Goal: Task Accomplishment & Management: Manage account settings

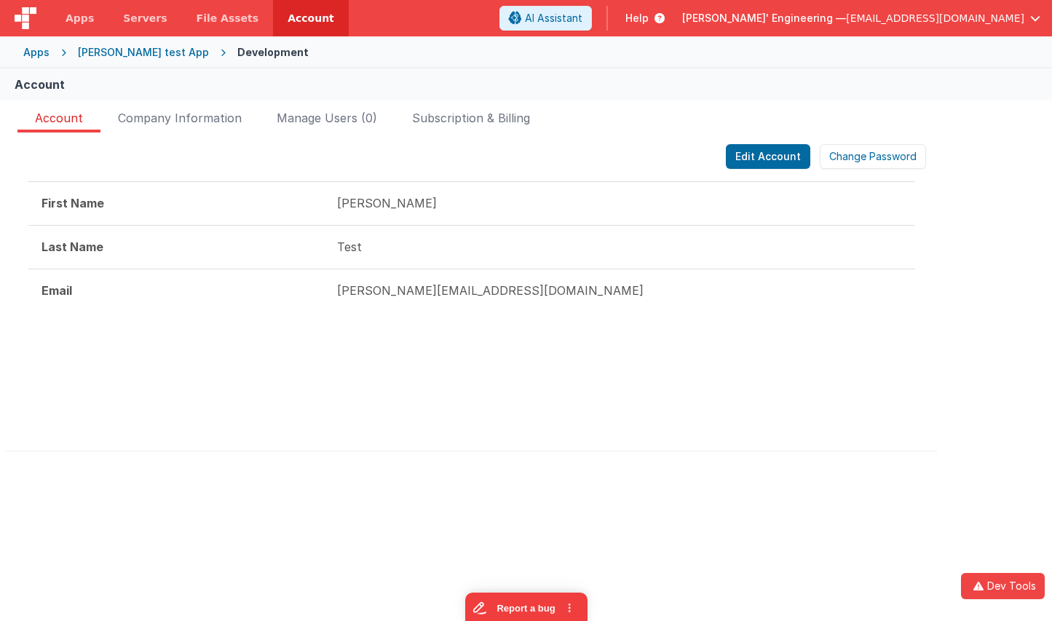
click at [490, 108] on div "Account Company Information Manage Users (0) Subscription & Billing Edit Accoun…" at bounding box center [471, 282] width 931 height 365
click at [466, 130] on span "Subscription & Billing" at bounding box center [471, 120] width 118 height 23
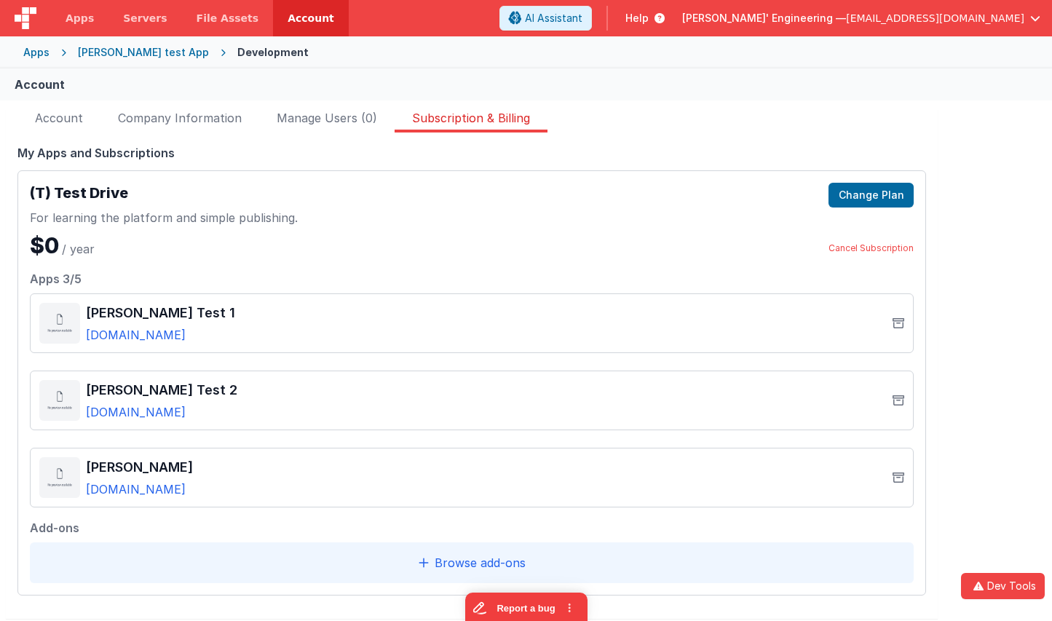
click at [433, 617] on div "Edit Account Change Password First Name Andrew Last Name Test Email andrew+15@d…" at bounding box center [471, 375] width 931 height 486
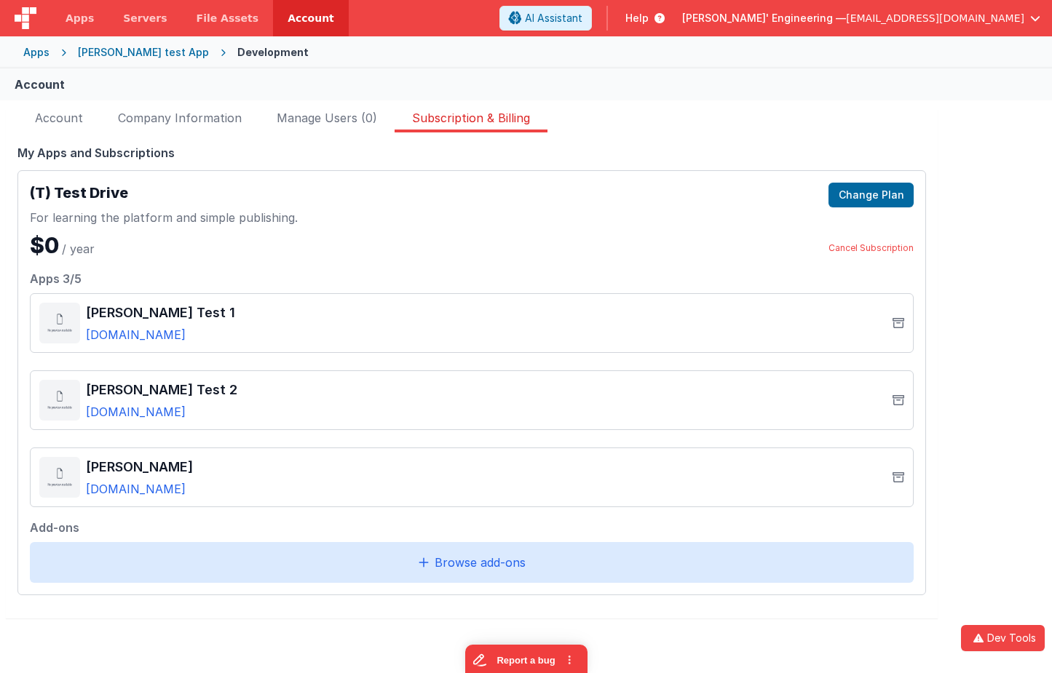
click at [556, 572] on div "Browse add‑ons" at bounding box center [471, 562] width 883 height 41
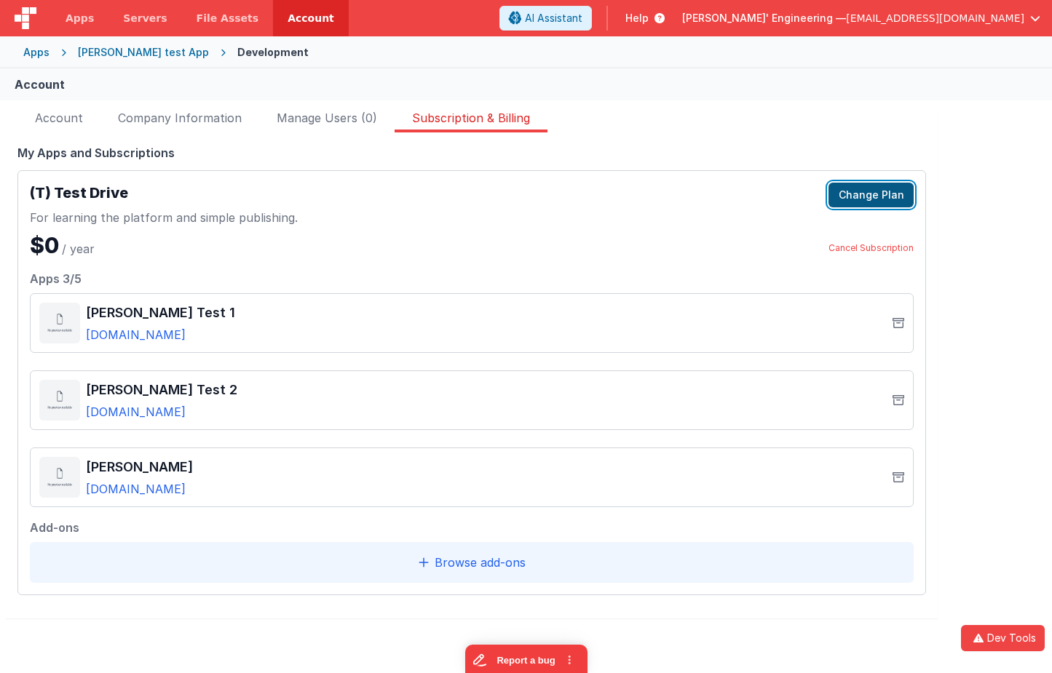
click at [877, 199] on button "Change Plan" at bounding box center [870, 195] width 85 height 25
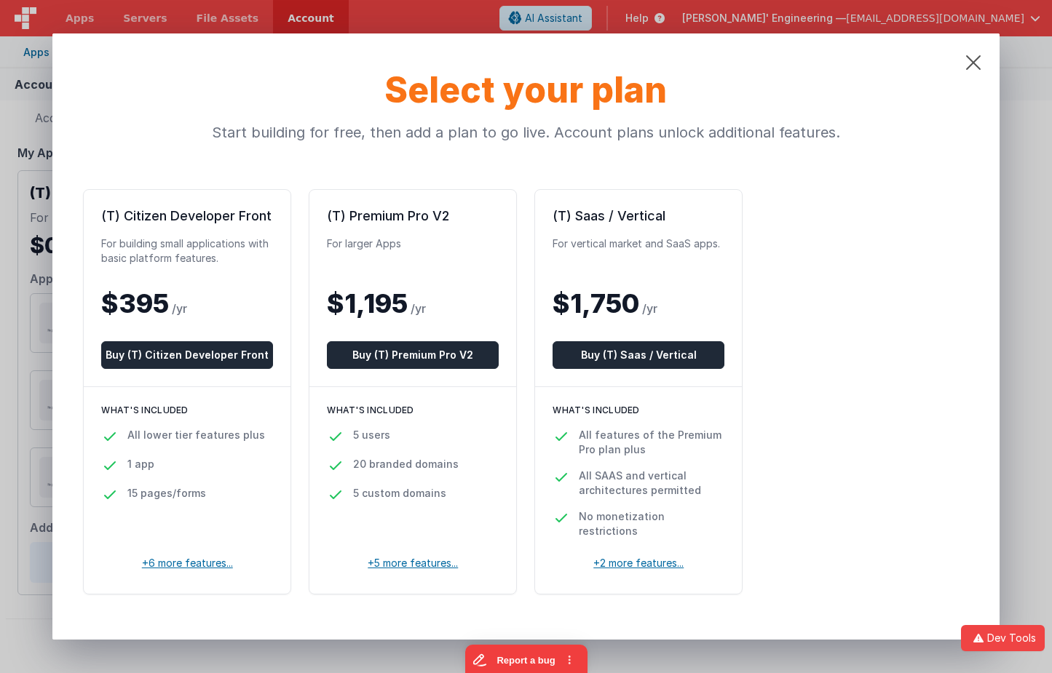
scroll to position [6, 0]
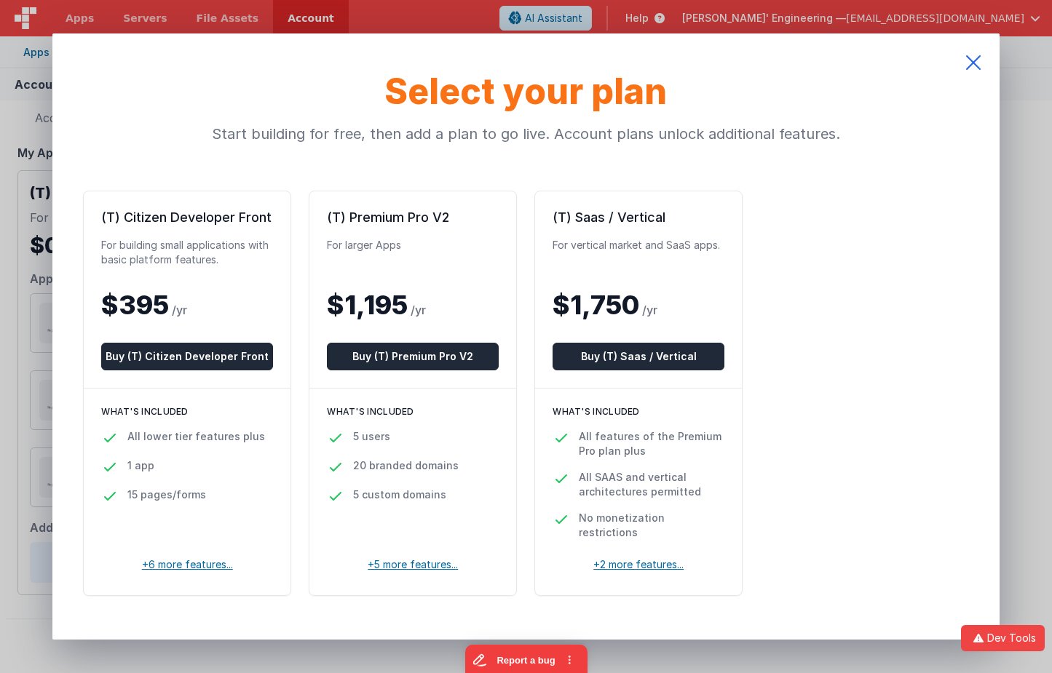
click at [977, 63] on icon at bounding box center [973, 62] width 52 height 58
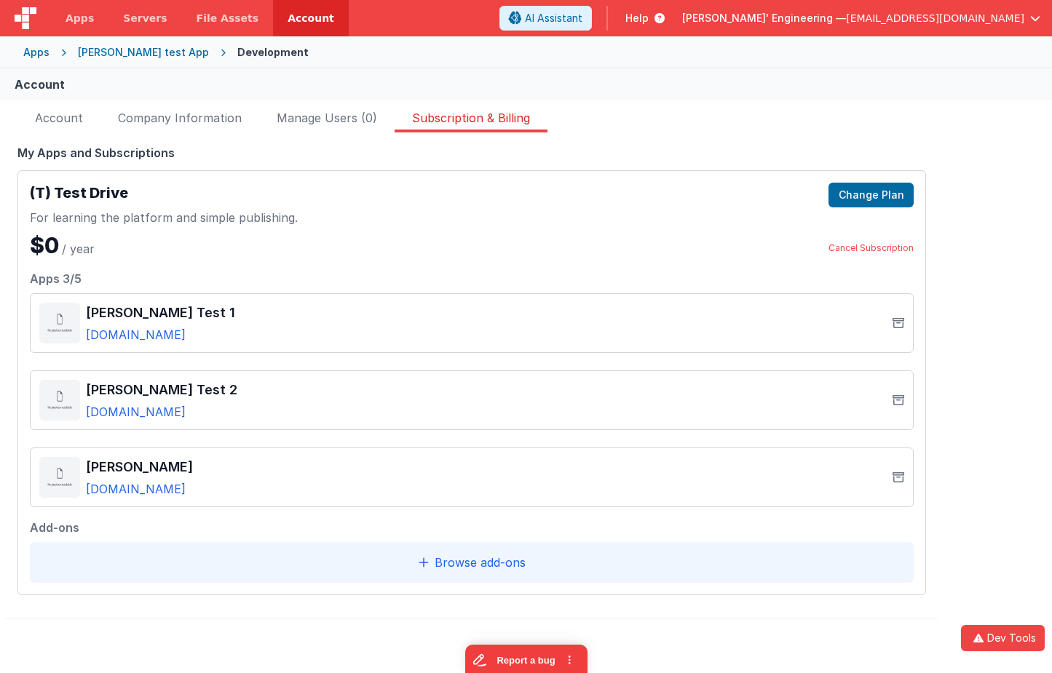
click at [888, 26] on div "Delfs' Engineering — mrdelfs@gmail.com" at bounding box center [861, 18] width 358 height 25
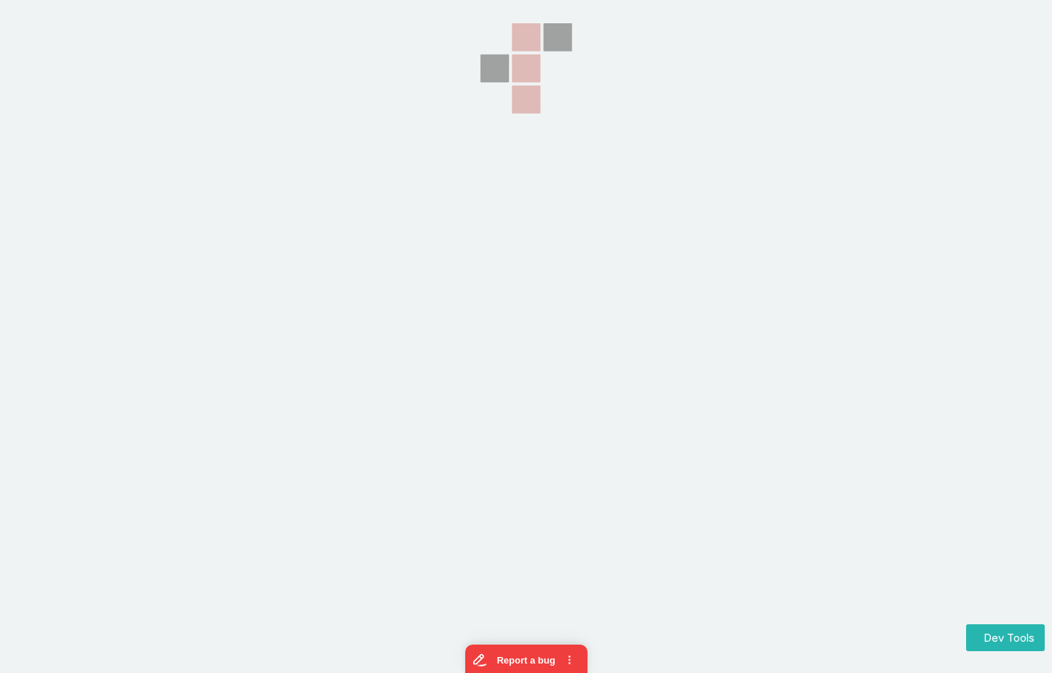
click at [712, 156] on section at bounding box center [526, 168] width 1052 height 337
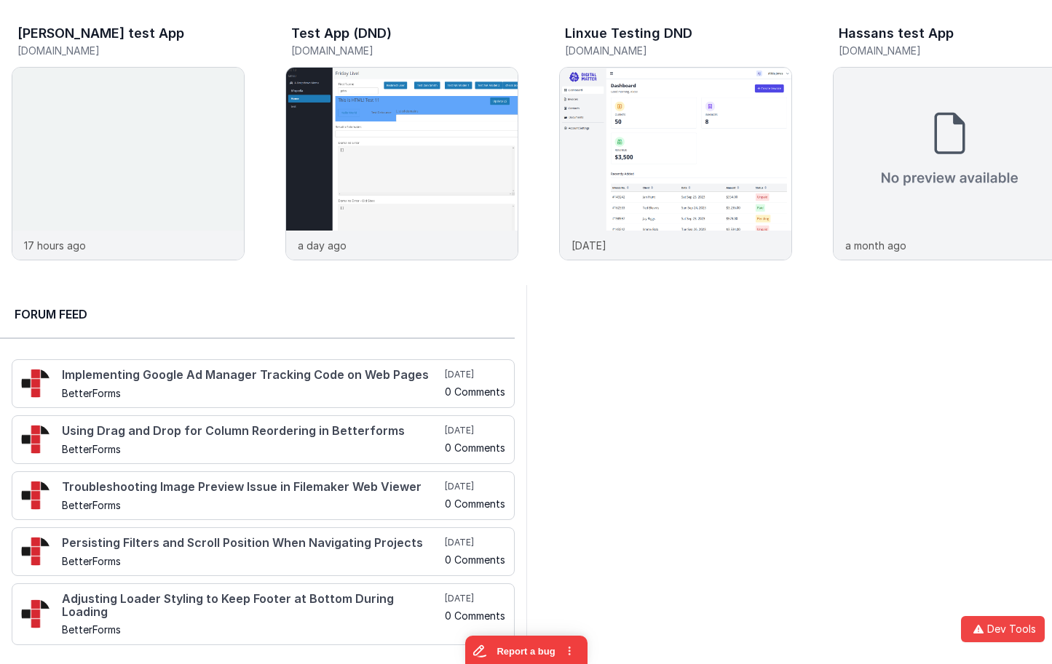
drag, startPoint x: 714, startPoint y: 442, endPoint x: 550, endPoint y: 319, distance: 204.8
click at [714, 442] on div at bounding box center [789, 471] width 526 height 372
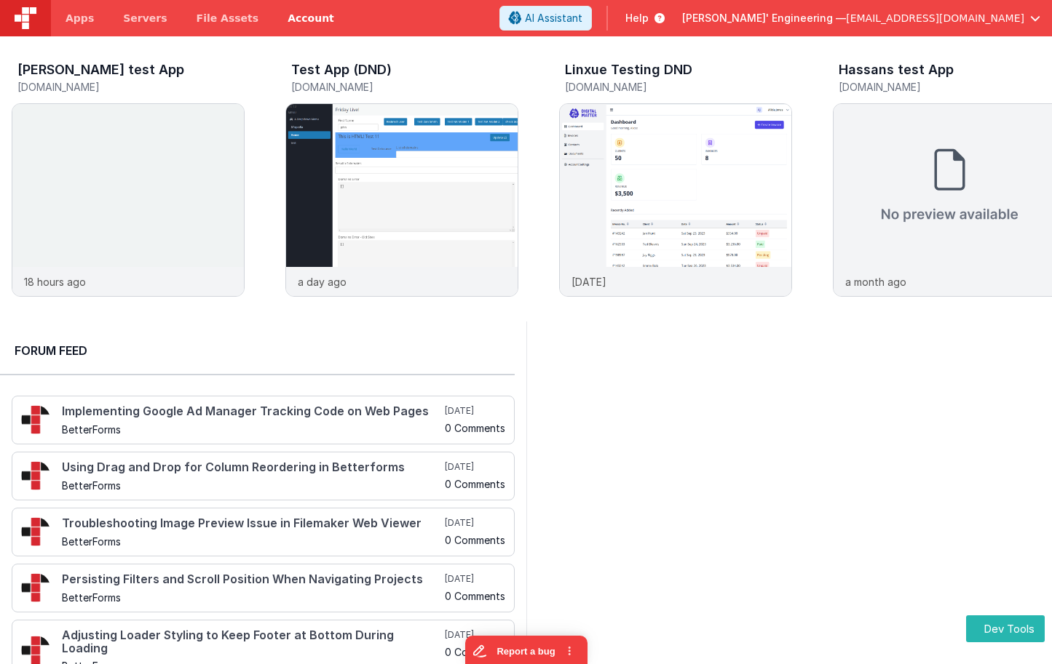
click at [290, 23] on link "Account" at bounding box center [311, 18] width 76 height 36
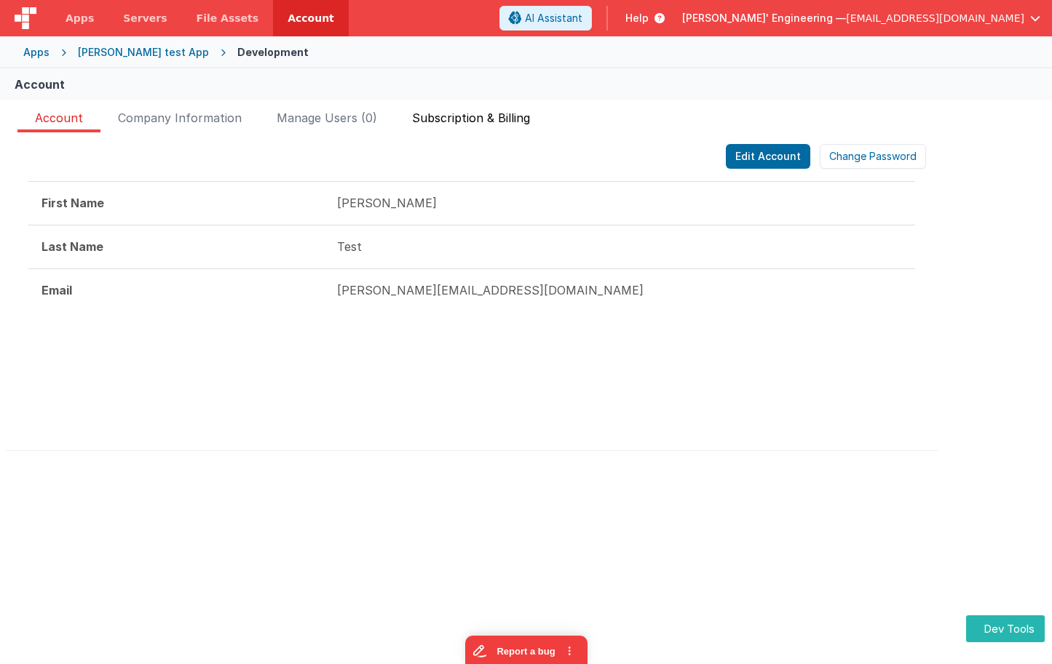
click at [449, 114] on span "Subscription & Billing" at bounding box center [471, 120] width 118 height 23
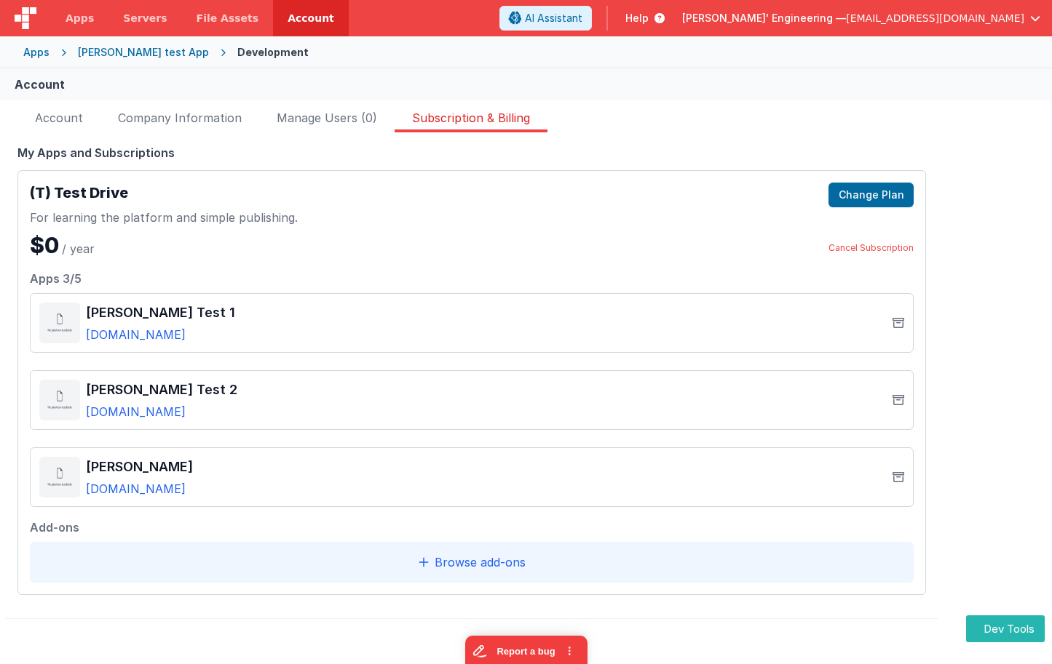
click at [291, 26] on link "Account" at bounding box center [311, 18] width 76 height 36
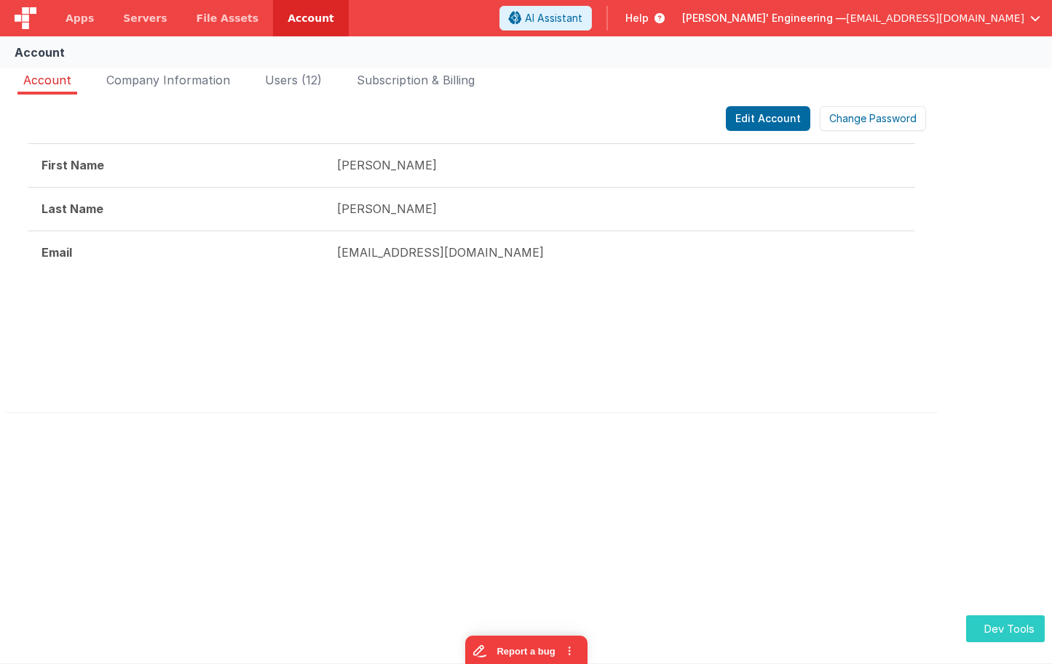
click at [993, 629] on button "Dev Tools" at bounding box center [1005, 629] width 79 height 27
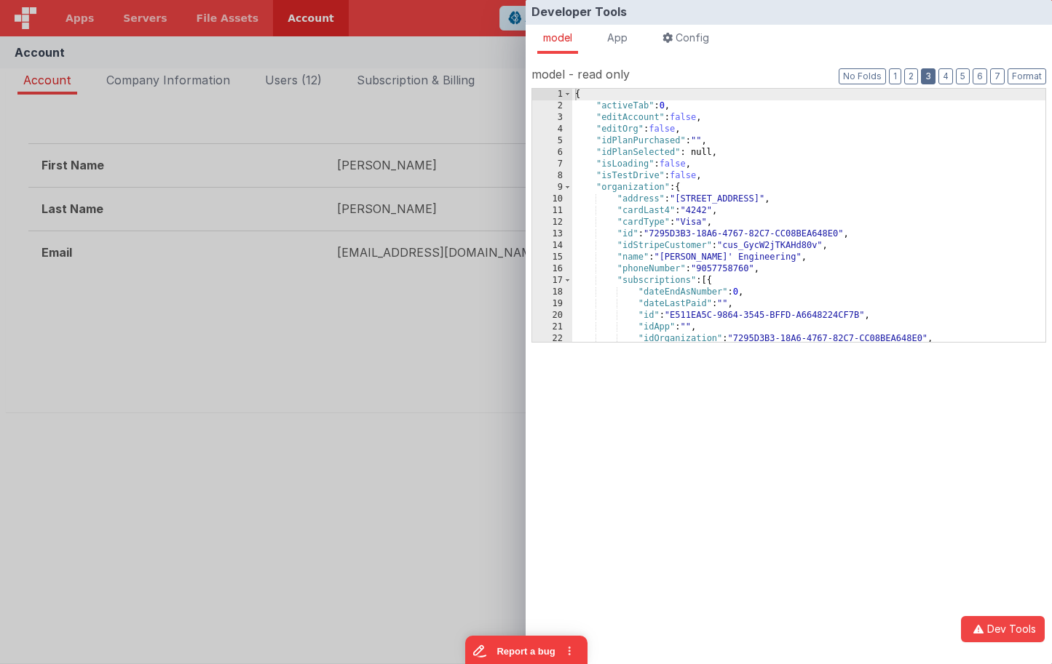
click at [929, 80] on button "3" at bounding box center [928, 76] width 15 height 16
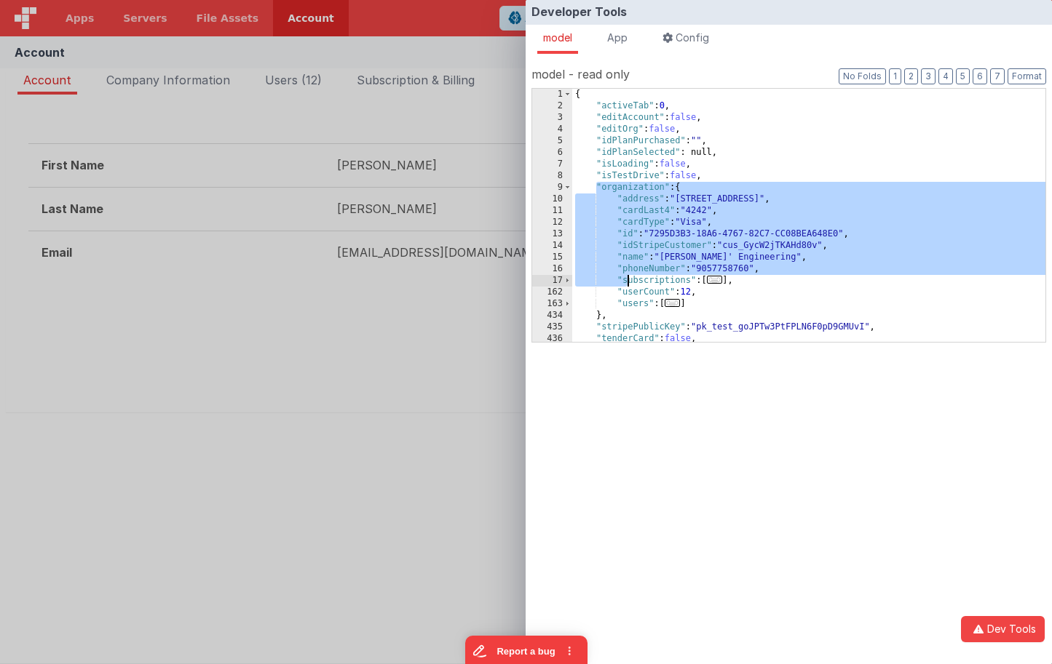
drag, startPoint x: 596, startPoint y: 192, endPoint x: 624, endPoint y: 293, distance: 105.1
click at [624, 293] on div "{ "activeTab" : 0 , "editAccount" : false , "editOrg" : false , "idPlanPurchase…" at bounding box center [808, 227] width 473 height 277
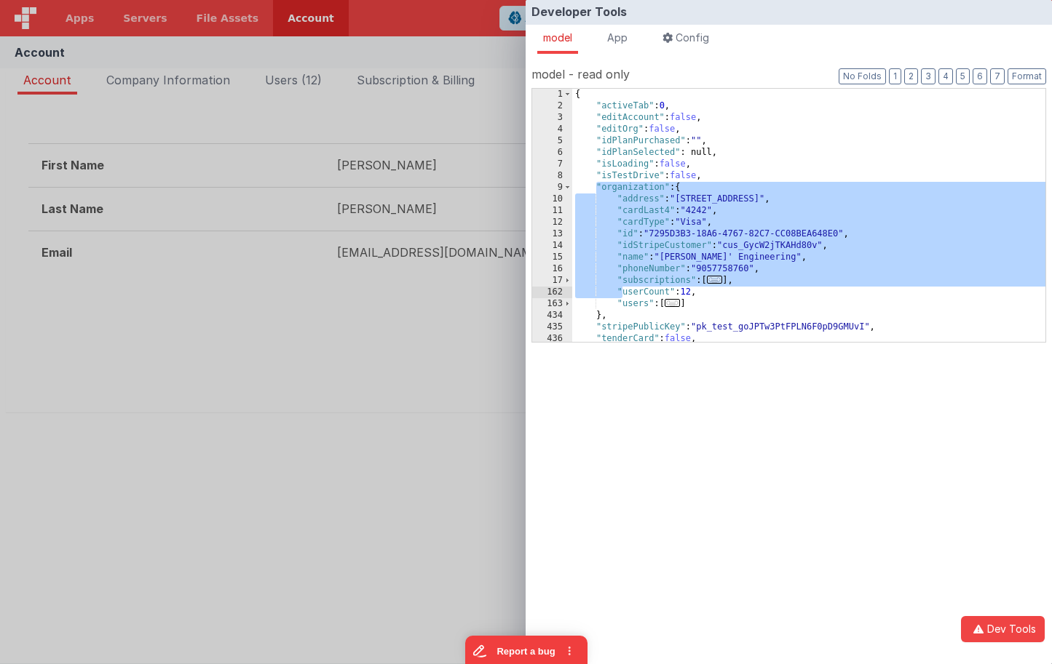
click at [728, 204] on div "{ "activeTab" : 0 , "editAccount" : false , "editOrg" : false , "idPlanPurchase…" at bounding box center [808, 227] width 473 height 277
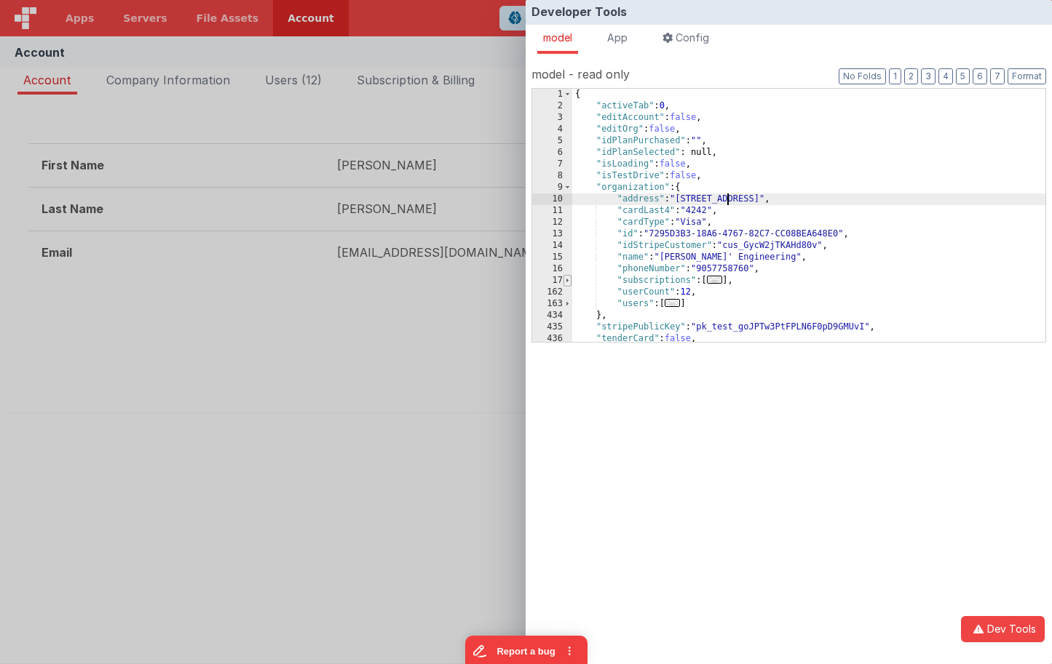
click at [568, 278] on span at bounding box center [567, 281] width 8 height 12
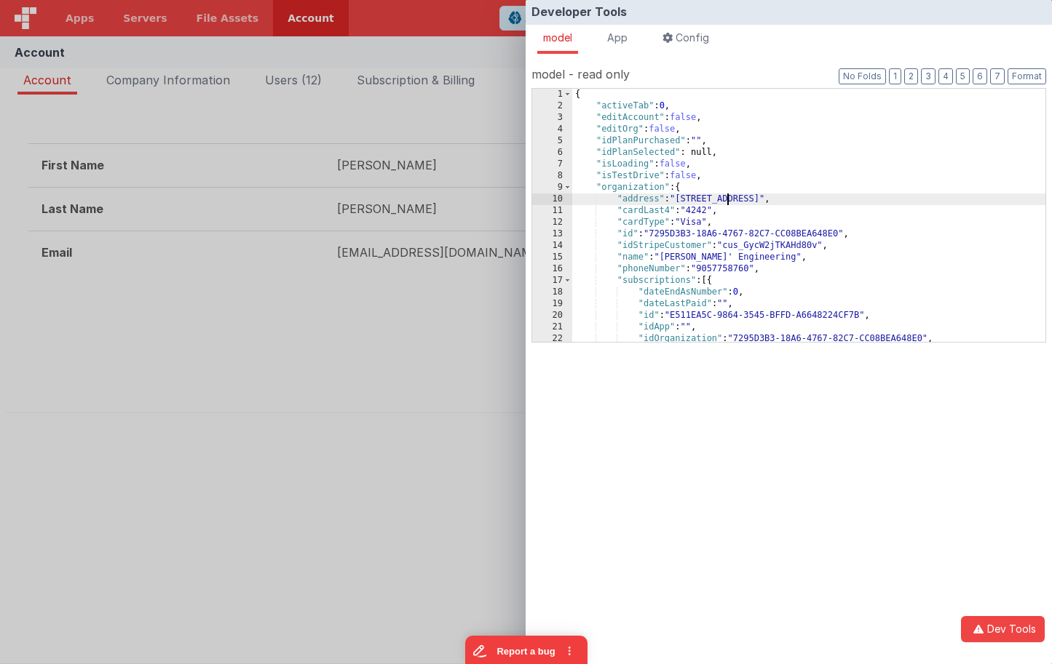
click at [723, 280] on div "{ "activeTab" : 0 , "editAccount" : false , "editOrg" : false , "idPlanPurchase…" at bounding box center [808, 227] width 473 height 277
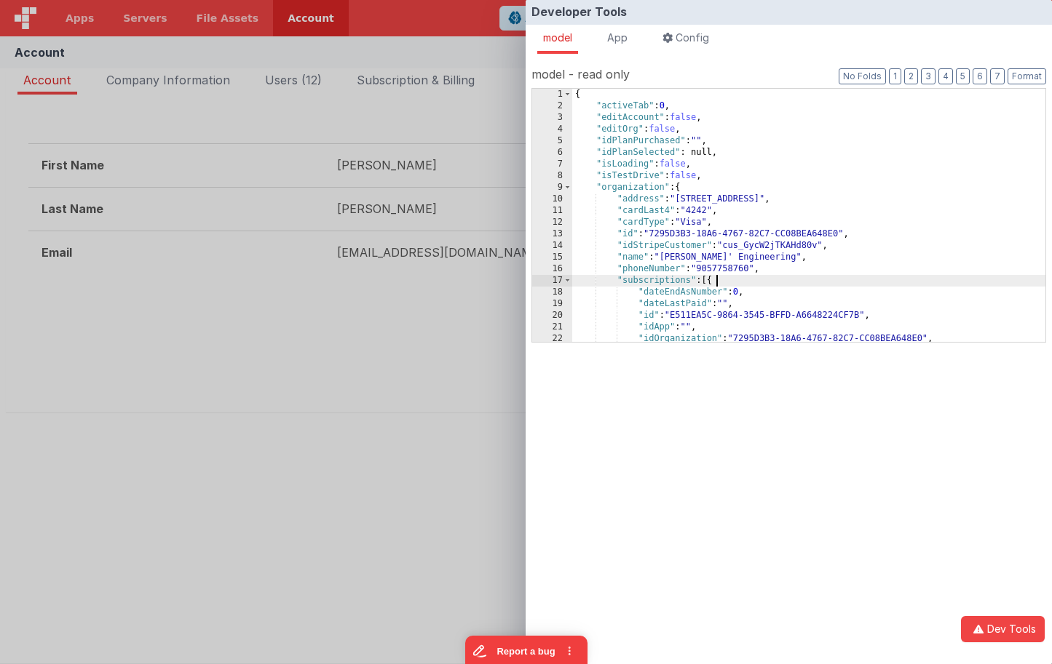
click at [723, 280] on div "{ "activeTab" : 0 , "editAccount" : false , "editOrg" : false , "idPlanPurchase…" at bounding box center [808, 227] width 473 height 277
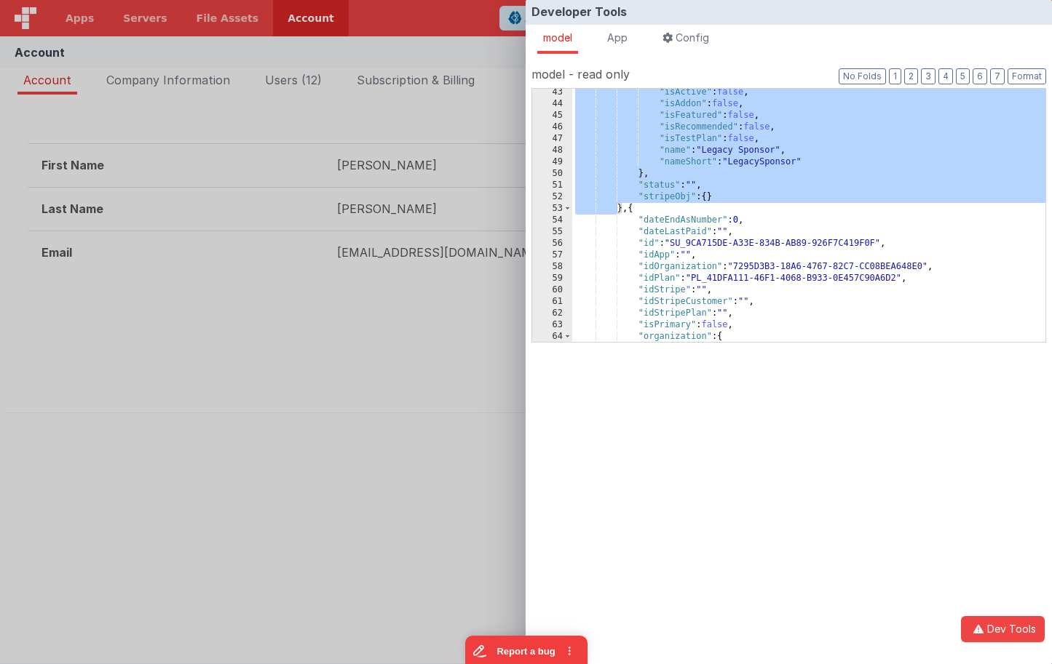
scroll to position [527, 0]
click at [670, 210] on div ""isActive" : false , "isAddon" : false , "isFeatured" : false , "isRecommended"…" at bounding box center [808, 223] width 473 height 277
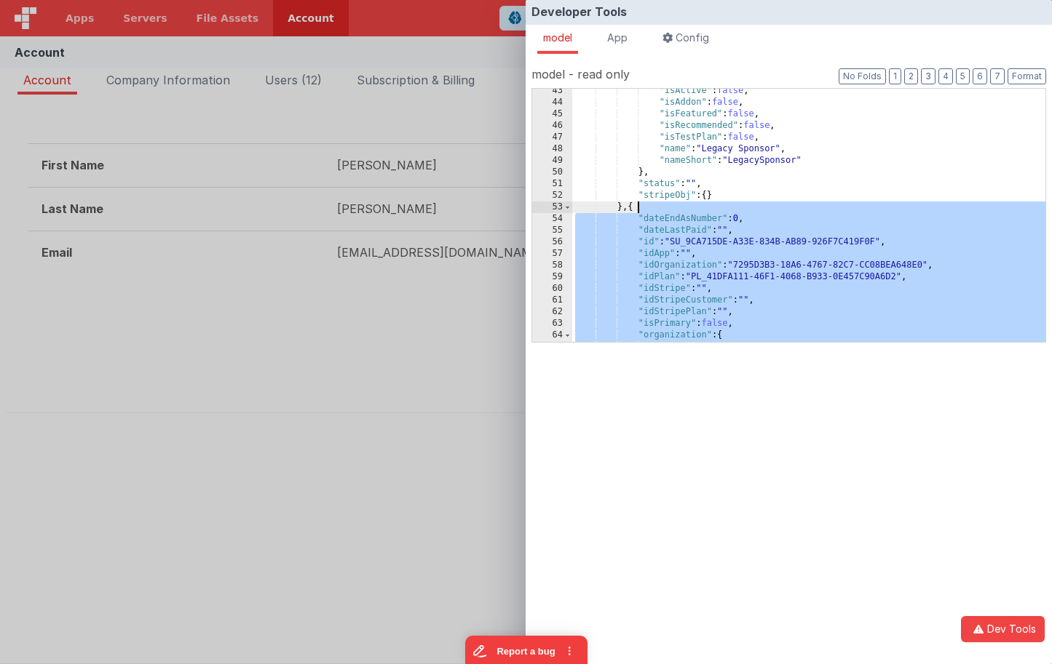
click at [669, 210] on div ""isActive" : false , "isAddon" : false , "isFeatured" : false , "isRecommended"…" at bounding box center [808, 223] width 473 height 277
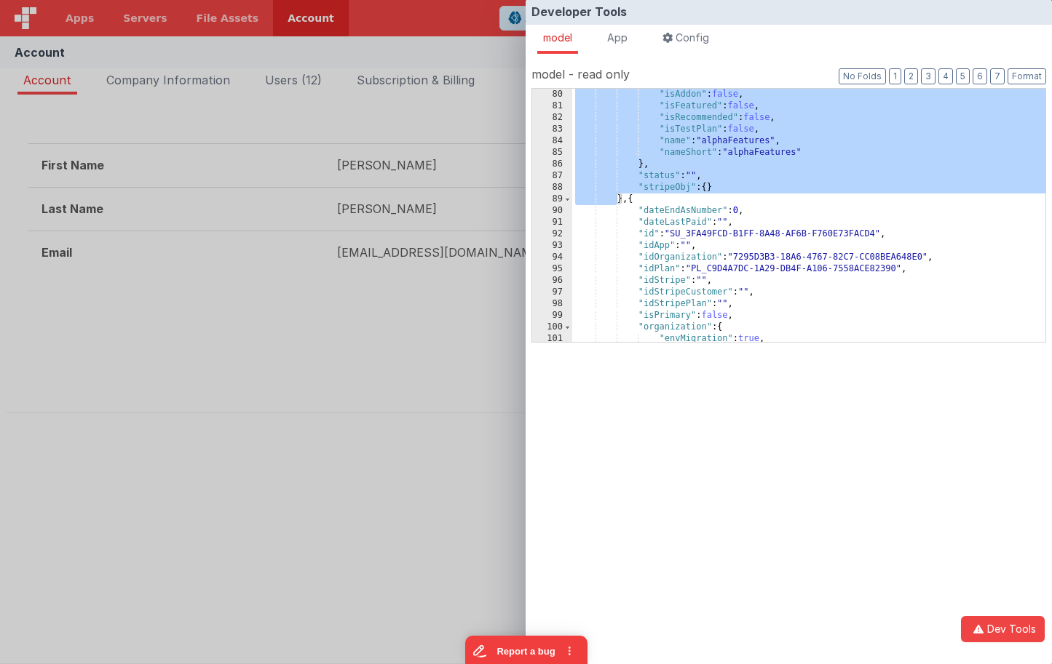
scroll to position [954, 0]
click at [668, 199] on div ""isAddon" : false , "isFeatured" : false , "isRecommended" : false , "isTestPla…" at bounding box center [808, 226] width 473 height 277
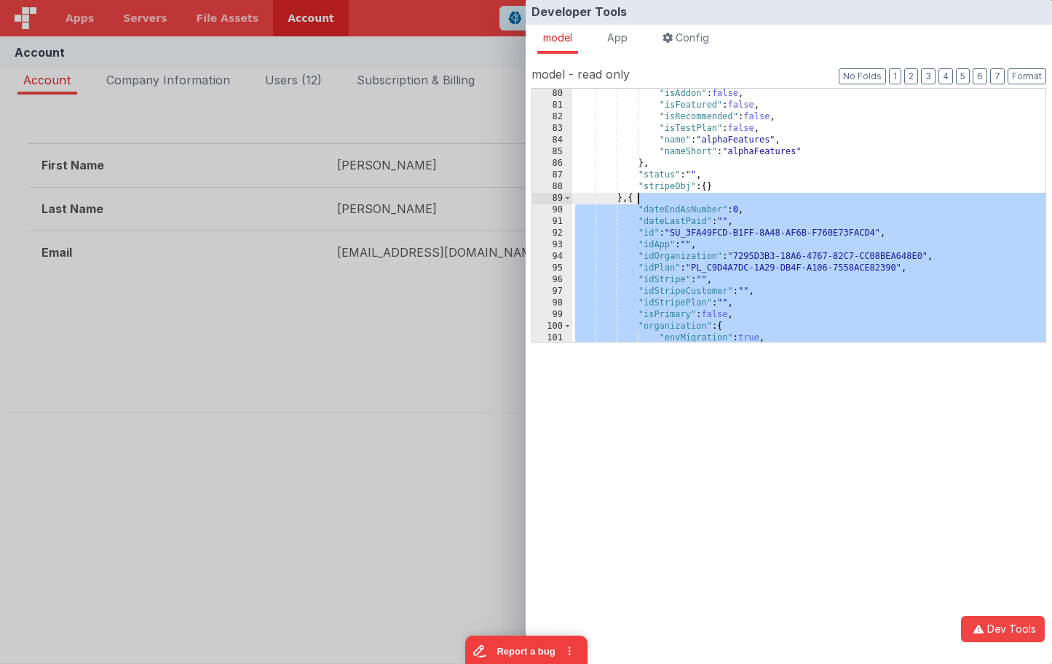
click at [668, 199] on div ""isAddon" : false , "isFeatured" : false , "isRecommended" : false , "isTestPla…" at bounding box center [808, 226] width 473 height 277
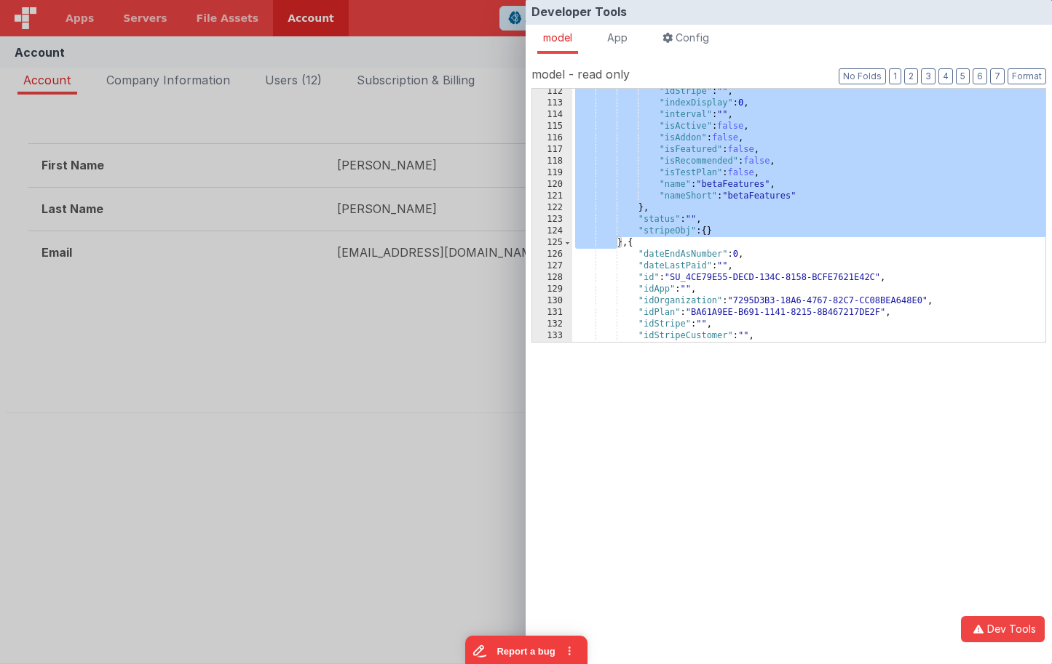
scroll to position [1335, 0]
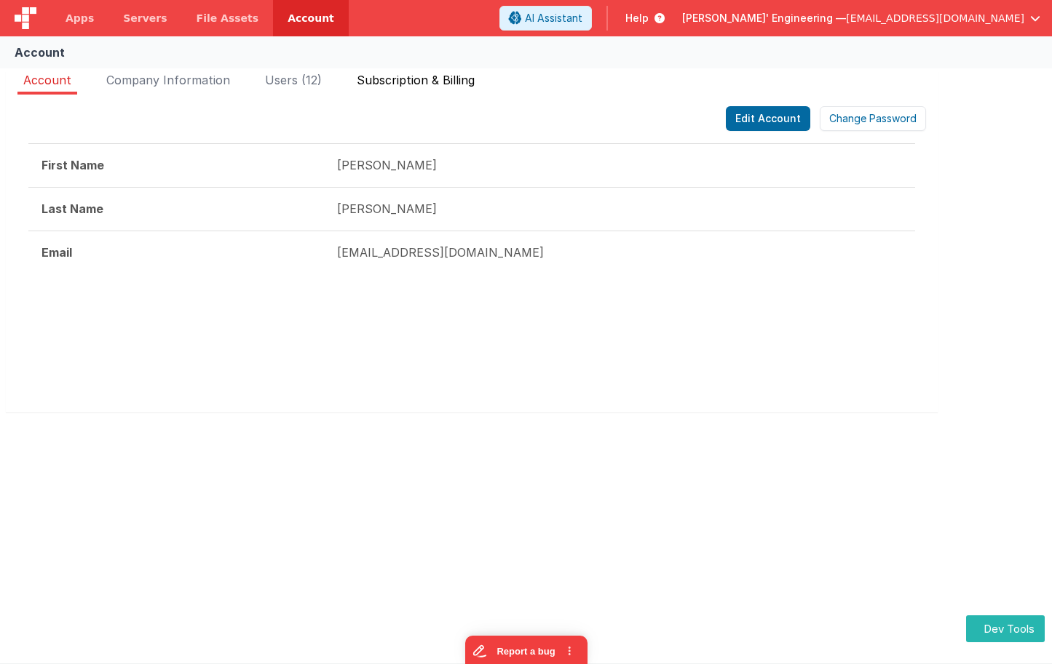
click at [456, 76] on span "Subscription & Billing" at bounding box center [416, 80] width 118 height 15
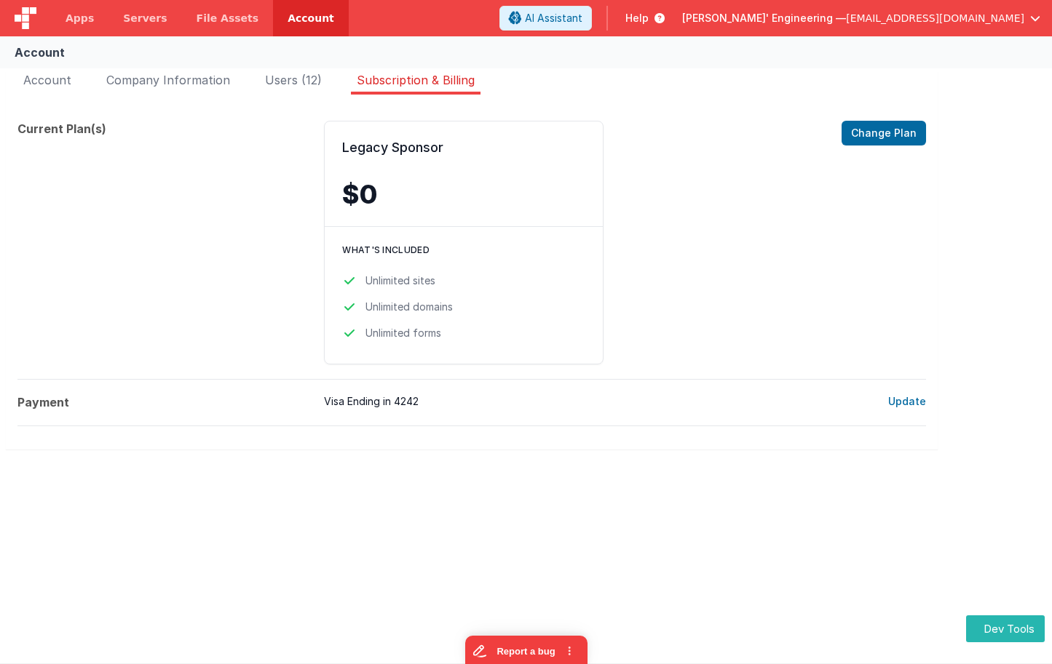
click at [825, 182] on div "Legacy Sponsor $0 Change Plan What's included Unlimited sites Unlimited domains…" at bounding box center [577, 243] width 506 height 244
click at [1003, 628] on button "Dev Tools" at bounding box center [1005, 629] width 79 height 27
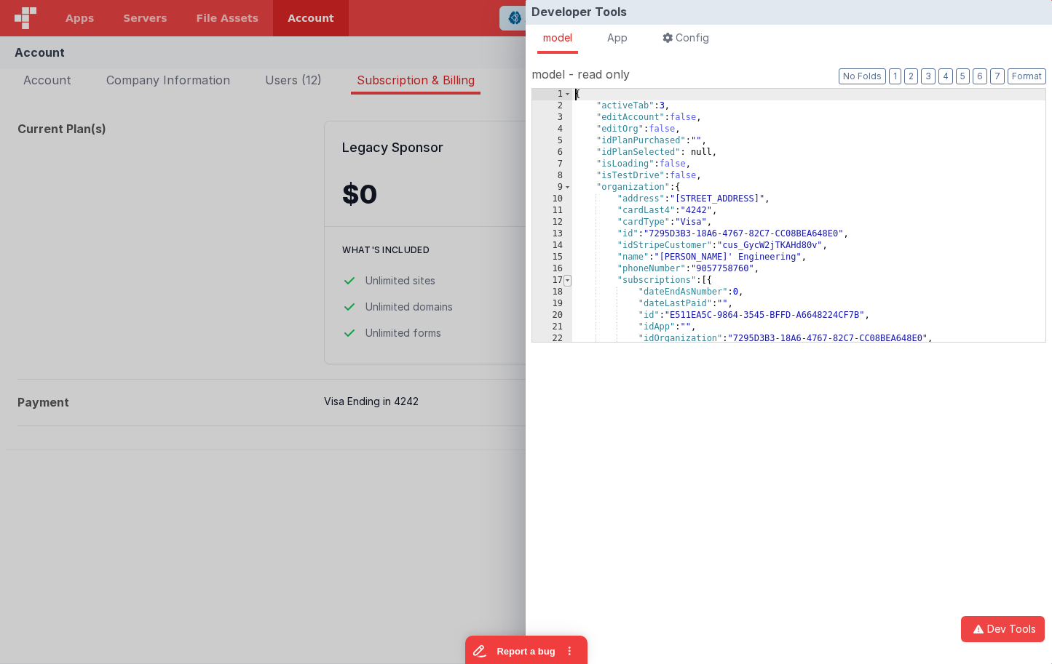
click at [568, 280] on span at bounding box center [567, 281] width 8 height 12
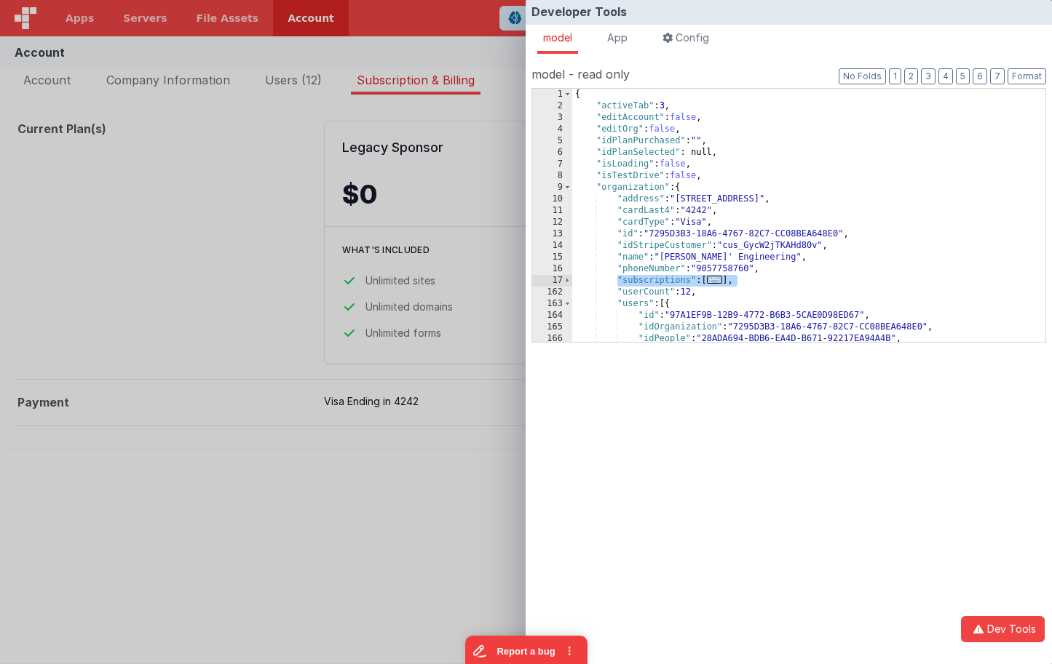
drag, startPoint x: 619, startPoint y: 282, endPoint x: 743, endPoint y: 282, distance: 124.4
click at [743, 282] on div "{ "activeTab" : 3 , "editAccount" : false , "editOrg" : false , "idPlanPurchase…" at bounding box center [808, 227] width 473 height 277
click at [717, 282] on div "{ "activeTab" : 3 , "editAccount" : false , "editOrg" : false , "idPlanPurchase…" at bounding box center [808, 215] width 473 height 253
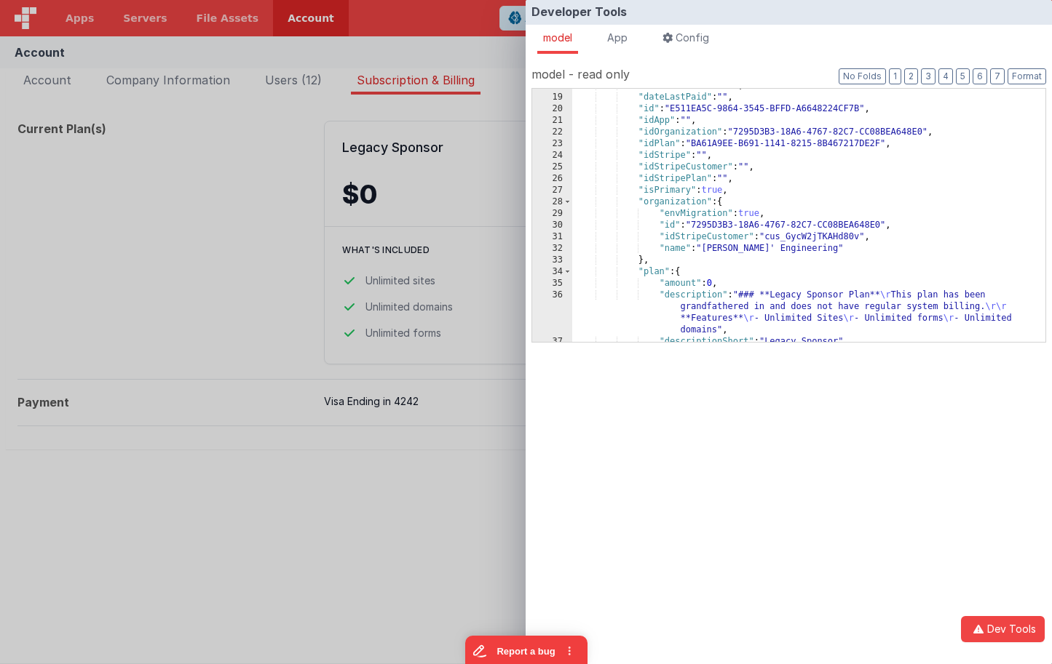
scroll to position [207, 0]
click at [570, 204] on span at bounding box center [567, 202] width 8 height 12
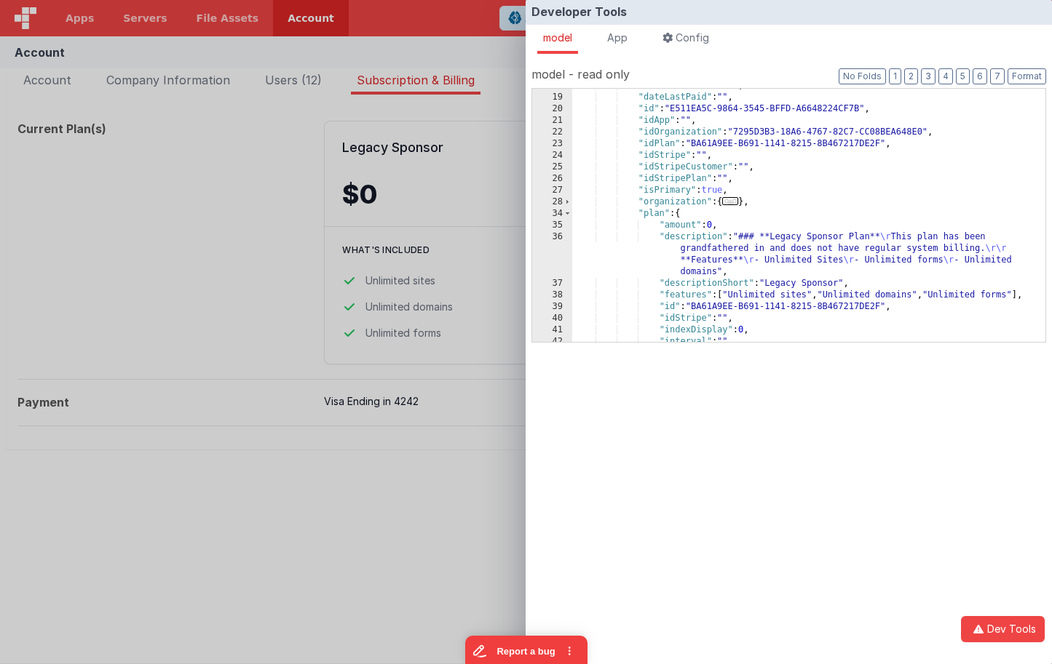
click at [640, 215] on div ""dateEndAsNumber" : 0 , "dateLastPaid" : "" , "id" : "E511EA5C-9864-3545-BFFD-A…" at bounding box center [808, 218] width 473 height 277
click at [565, 215] on span at bounding box center [567, 214] width 8 height 12
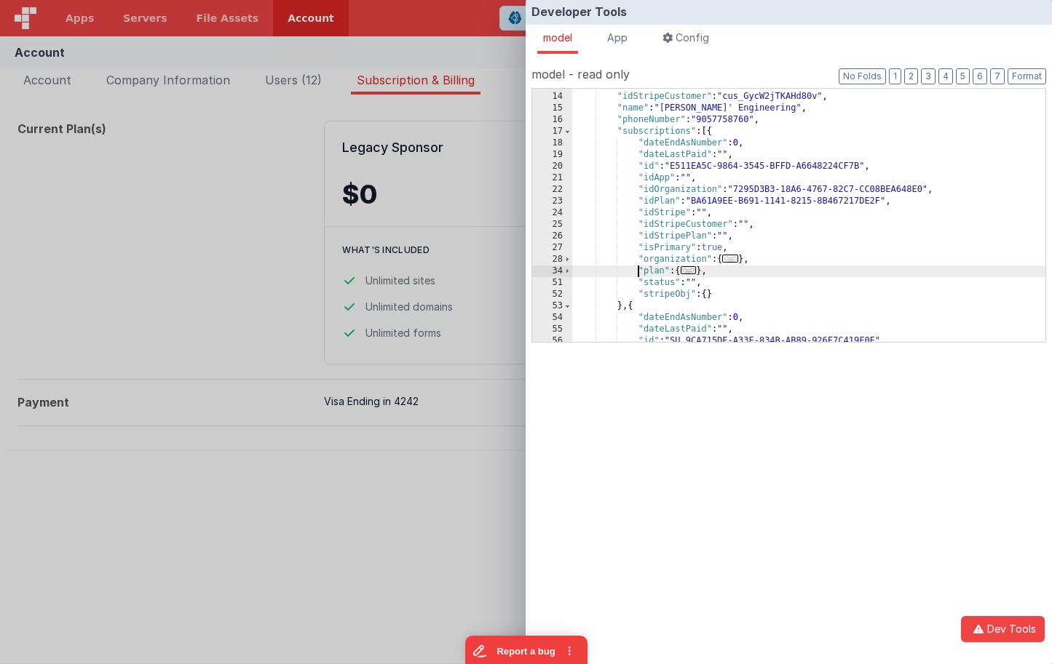
scroll to position [148, 0]
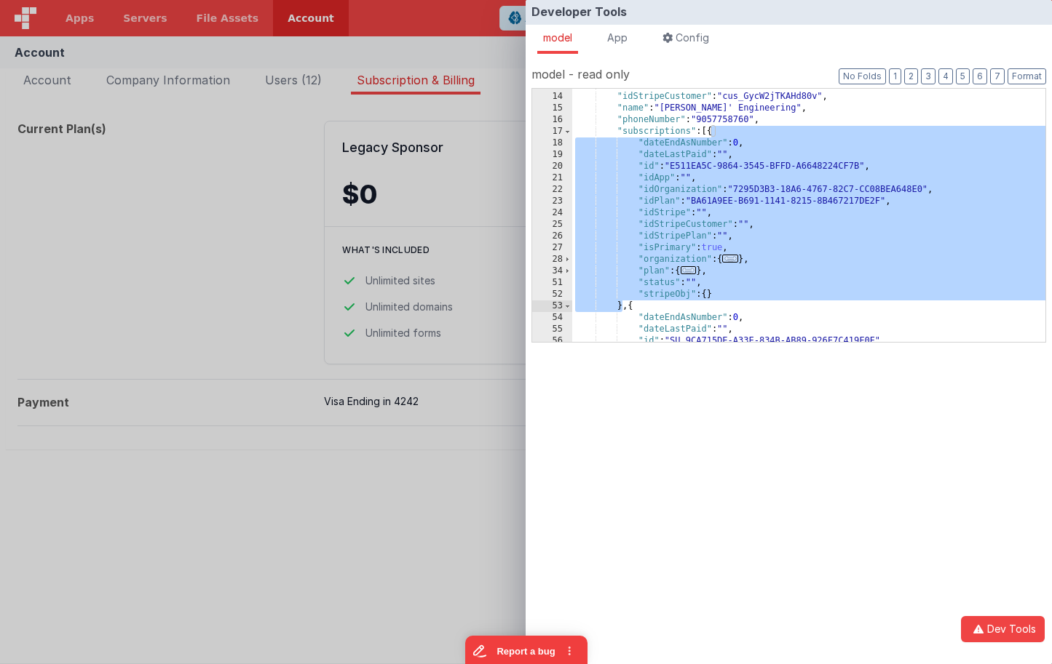
drag, startPoint x: 709, startPoint y: 137, endPoint x: 624, endPoint y: 307, distance: 190.1
click at [624, 307] on div ""id" : "7295D3B3-18A6-4767-82C7-CC08BEA648E0" , "idStripeCustomer" : "cus_GycW2…" at bounding box center [808, 217] width 473 height 277
click at [684, 271] on div ""id" : "7295D3B3-18A6-4767-82C7-CC08BEA648E0" , "idStripeCustomer" : "cus_GycW2…" at bounding box center [808, 217] width 473 height 277
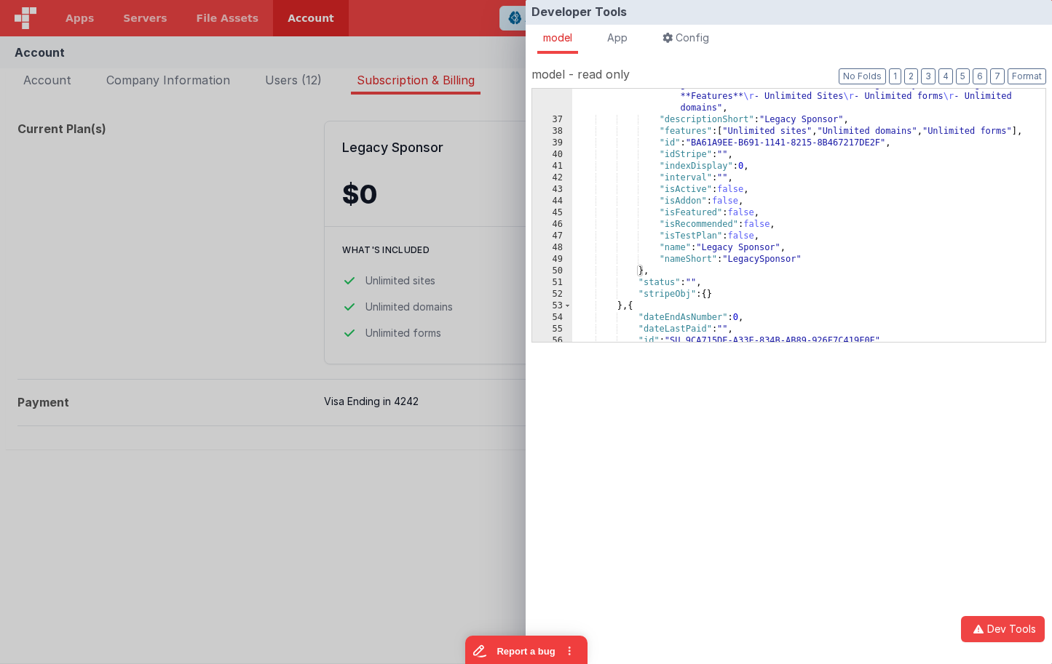
scroll to position [370, 0]
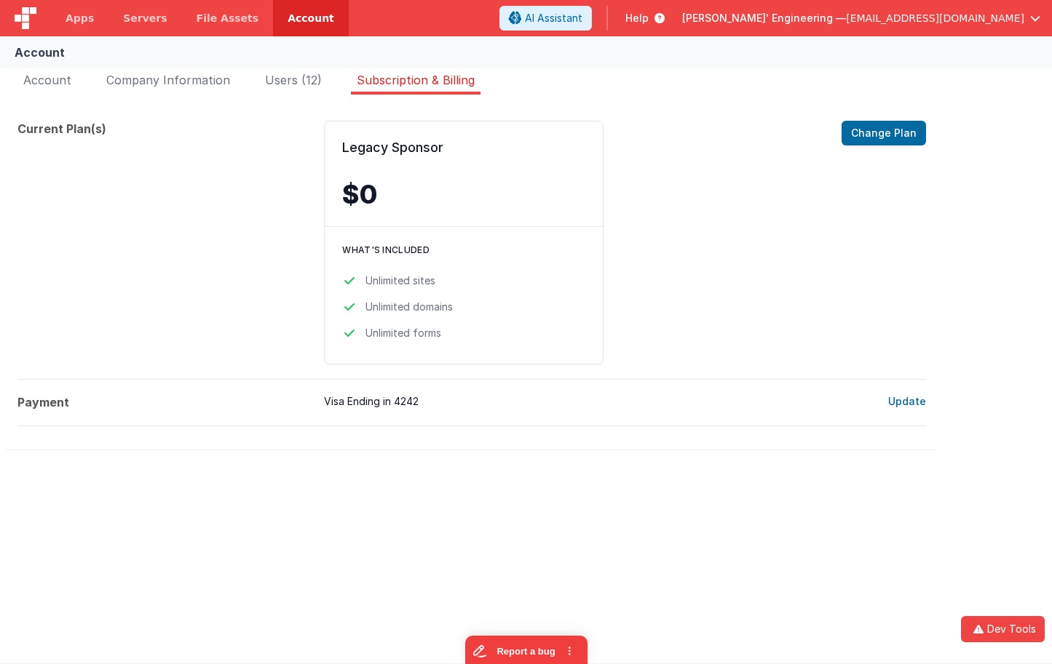
drag, startPoint x: 474, startPoint y: 46, endPoint x: 254, endPoint y: 2, distance: 224.1
click at [474, 46] on div "Developer Tools model App Params Log (1) Misc Windows Config model - read only …" at bounding box center [526, 332] width 1052 height 664
click at [974, 621] on button "Dev Tools" at bounding box center [1003, 629] width 84 height 26
drag, startPoint x: 204, startPoint y: 69, endPoint x: 138, endPoint y: 51, distance: 68.0
click at [203, 69] on div "Developer Tools model App Params Log (2) Misc Windows Config model - read only …" at bounding box center [526, 332] width 1052 height 664
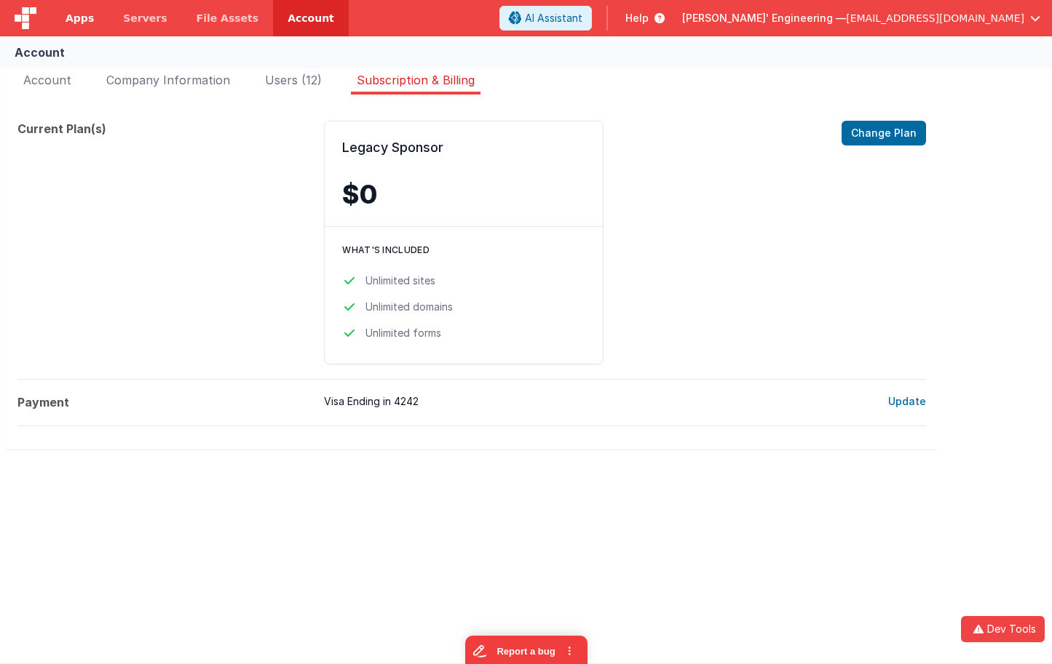
click at [86, 16] on span "Apps" at bounding box center [79, 18] width 28 height 15
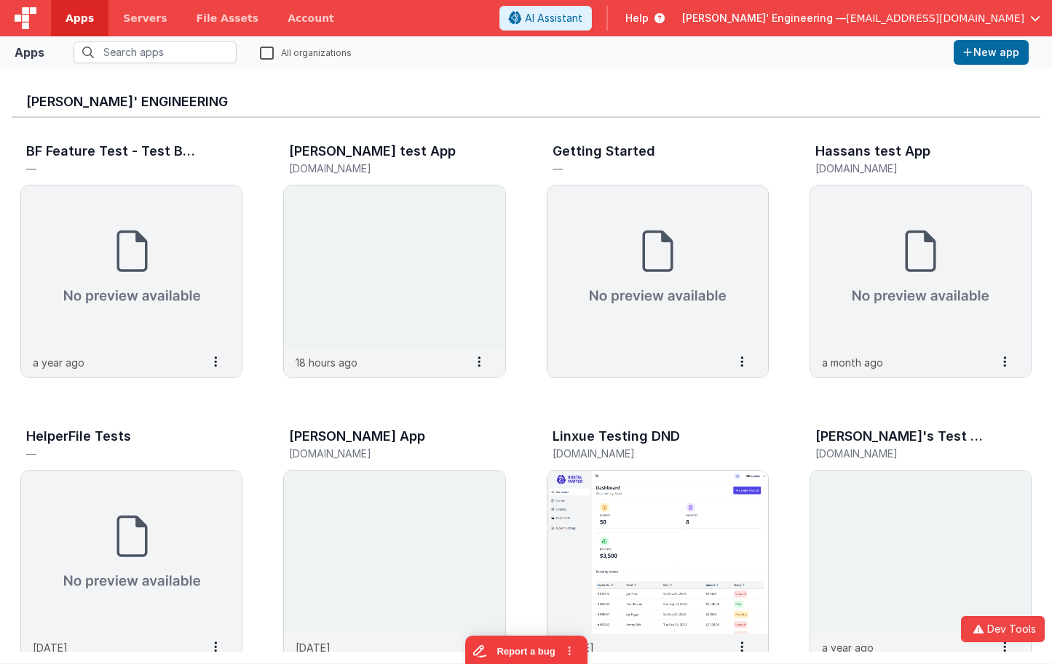
click at [588, 63] on div "Apps All organizations New app" at bounding box center [526, 52] width 1052 height 32
drag, startPoint x: 329, startPoint y: 15, endPoint x: 303, endPoint y: 12, distance: 26.4
click at [329, 15] on header "Apps Servers File Assets Account Some FUTURE Slot AI Assistant Help Delfs' Engi…" at bounding box center [526, 18] width 1052 height 36
click at [298, 12] on link "Account" at bounding box center [311, 18] width 76 height 36
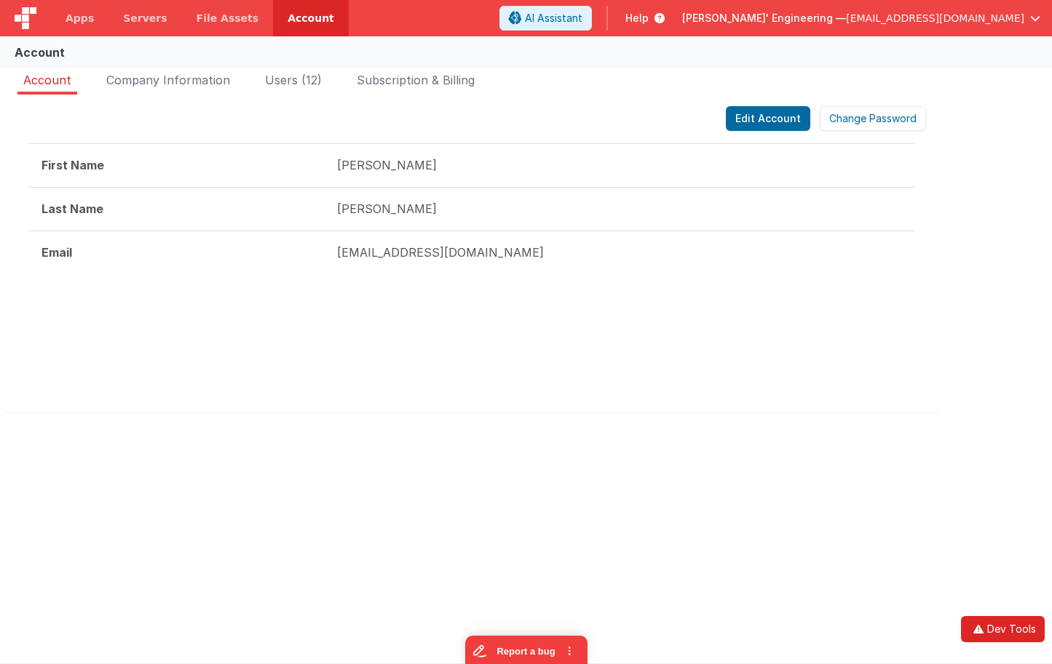
click at [1004, 638] on button "Dev Tools" at bounding box center [1003, 629] width 84 height 26
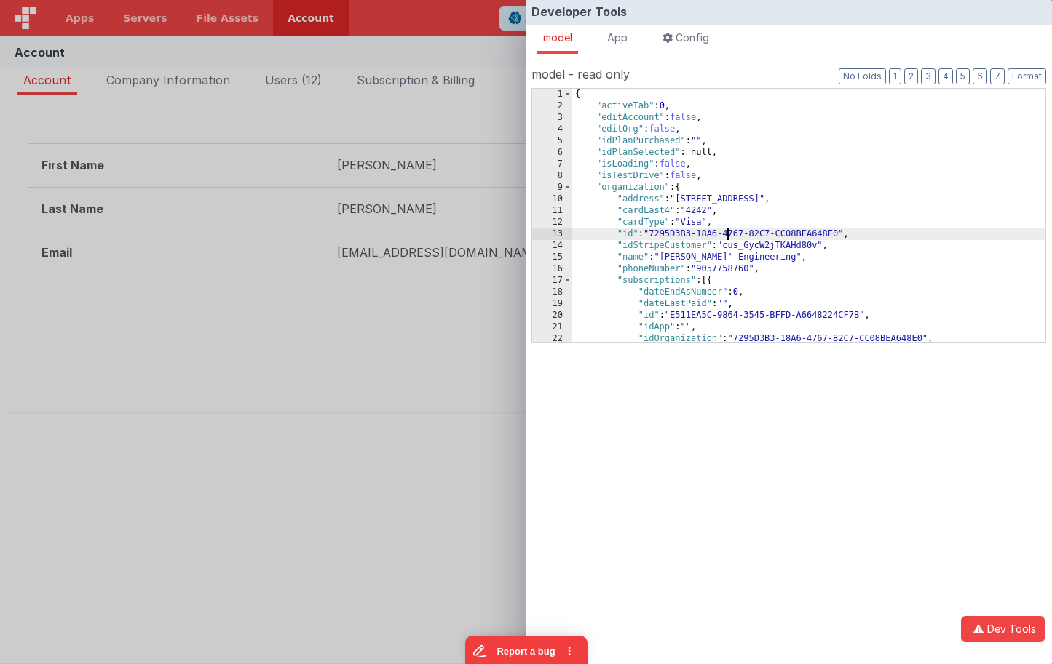
click at [724, 230] on div "{ "activeTab" : 0 , "editAccount" : false , "editOrg" : false , "idPlanPurchase…" at bounding box center [808, 227] width 473 height 277
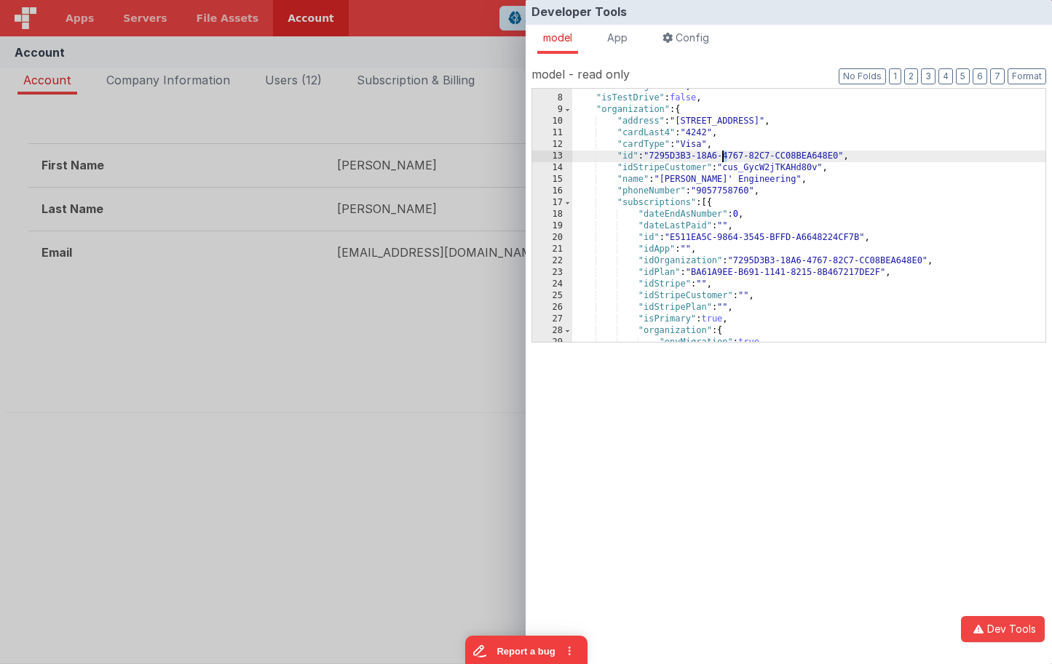
scroll to position [125, 0]
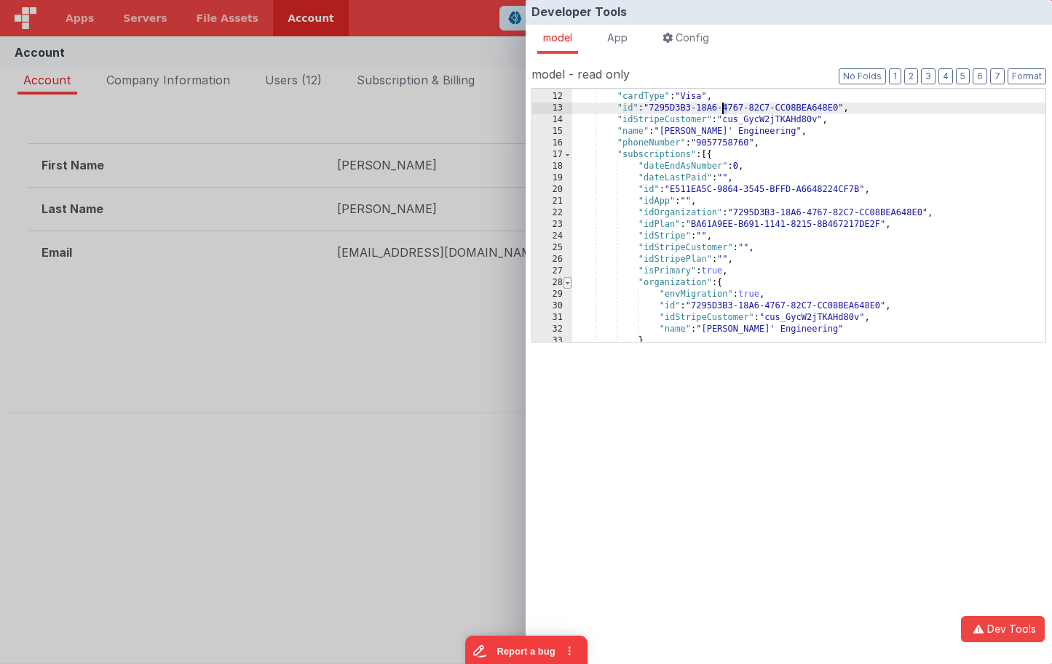
click at [568, 285] on span at bounding box center [567, 283] width 8 height 12
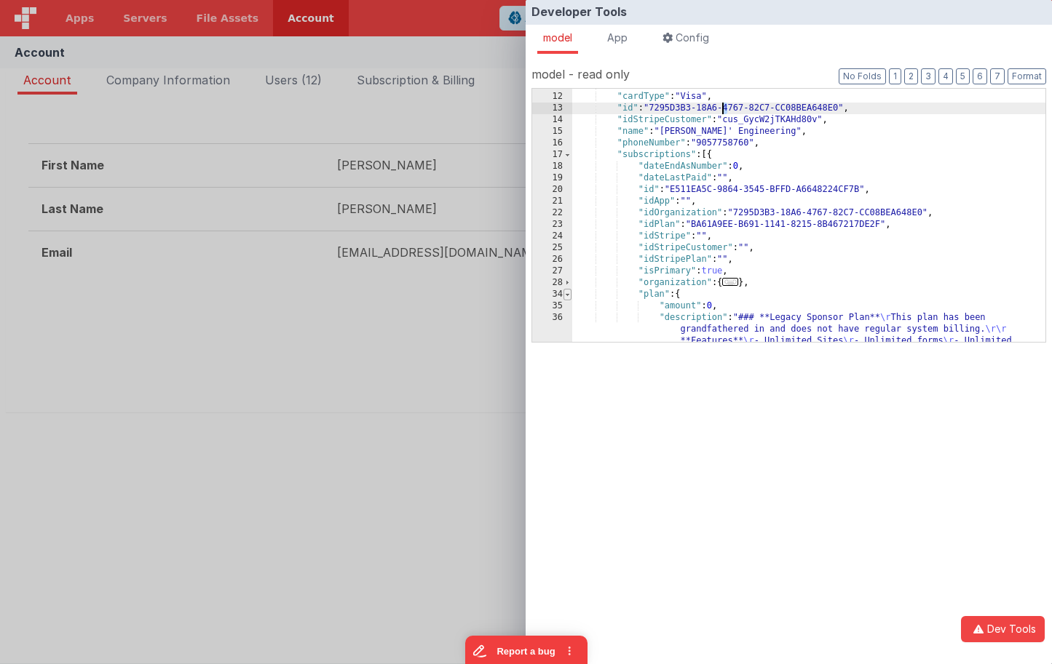
click at [567, 298] on span at bounding box center [567, 295] width 8 height 12
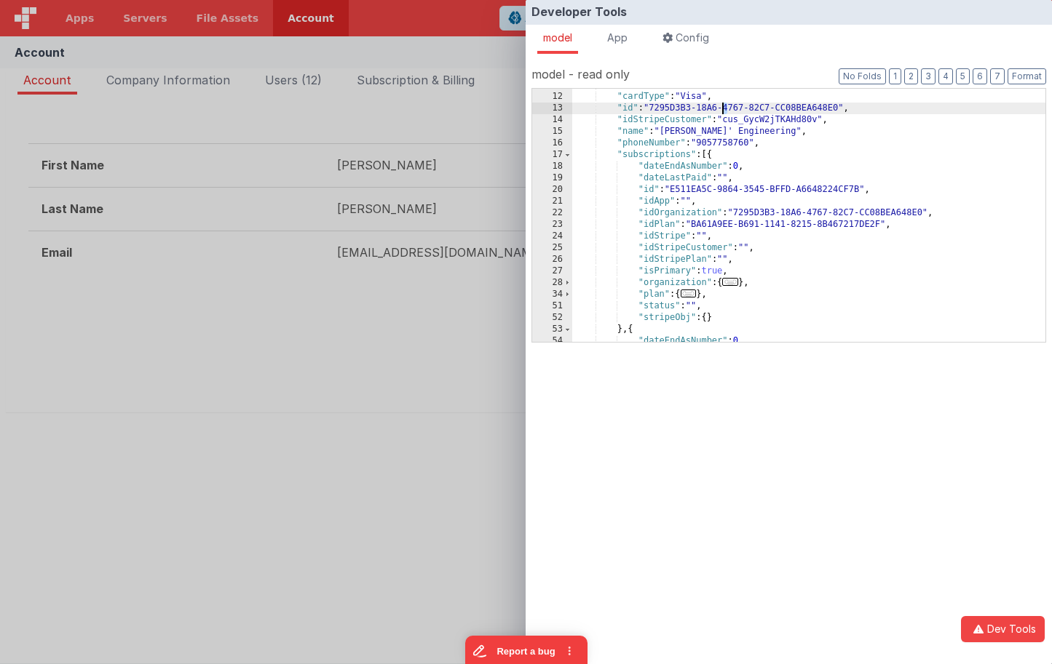
click at [389, 31] on div "Developer Tools model App Params Log (3) Misc Windows Config model - read only …" at bounding box center [526, 332] width 1052 height 664
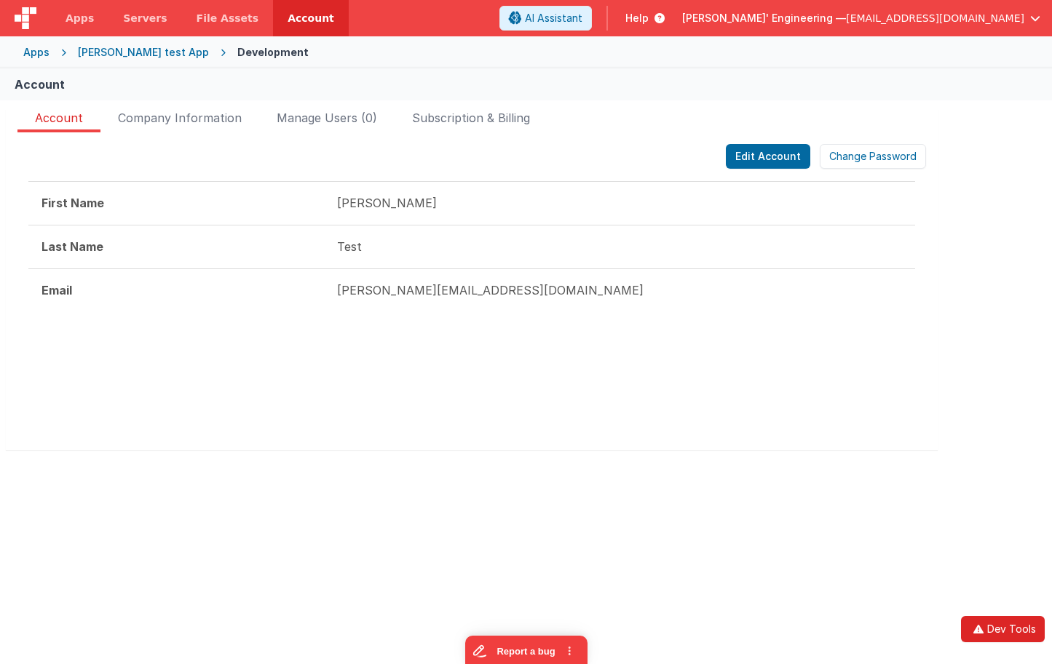
click at [1015, 620] on button "Dev Tools" at bounding box center [1003, 629] width 84 height 26
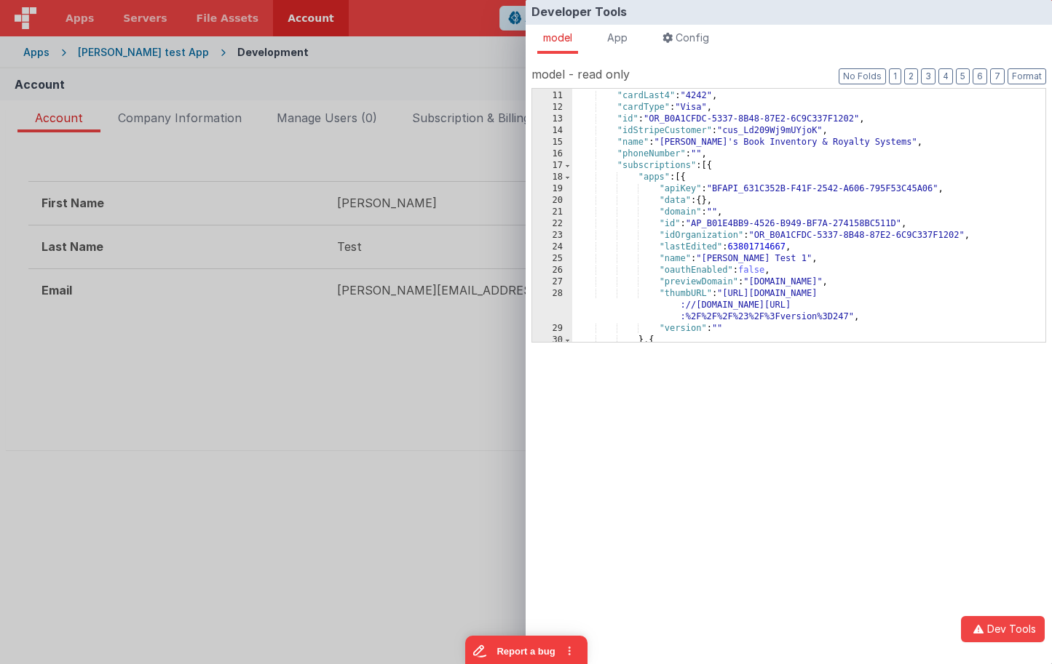
scroll to position [129, 0]
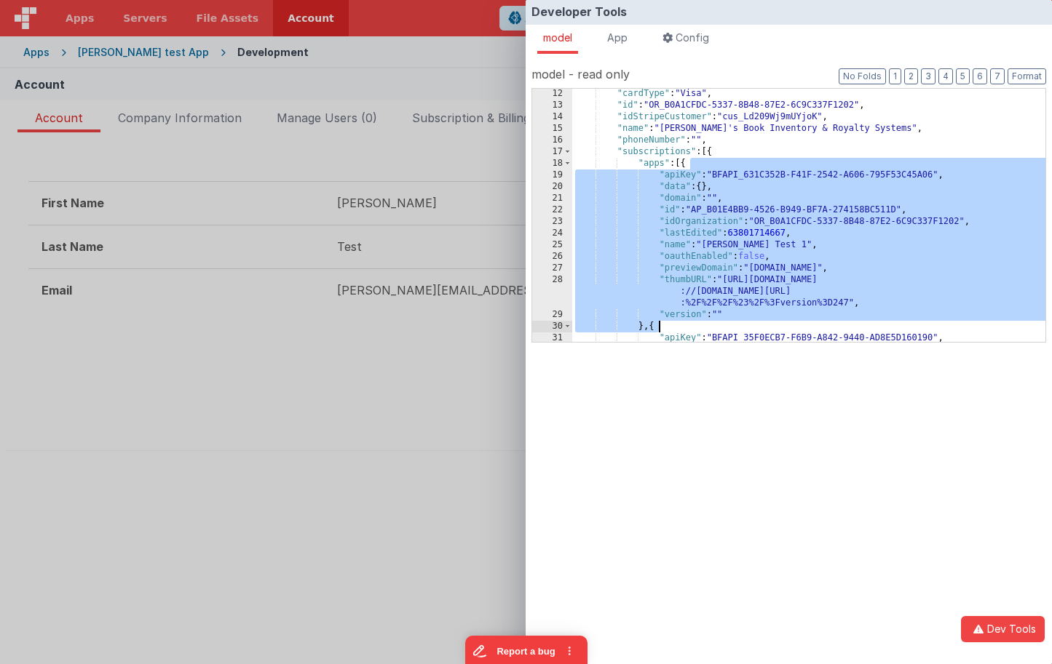
drag, startPoint x: 696, startPoint y: 162, endPoint x: 675, endPoint y: 316, distance: 155.1
click at [669, 327] on div ""cardType" : "Visa" , "id" : "OR_B0A1CFDC-5337-8B48-87E2-6C9C337F1202" , "idStr…" at bounding box center [808, 226] width 473 height 277
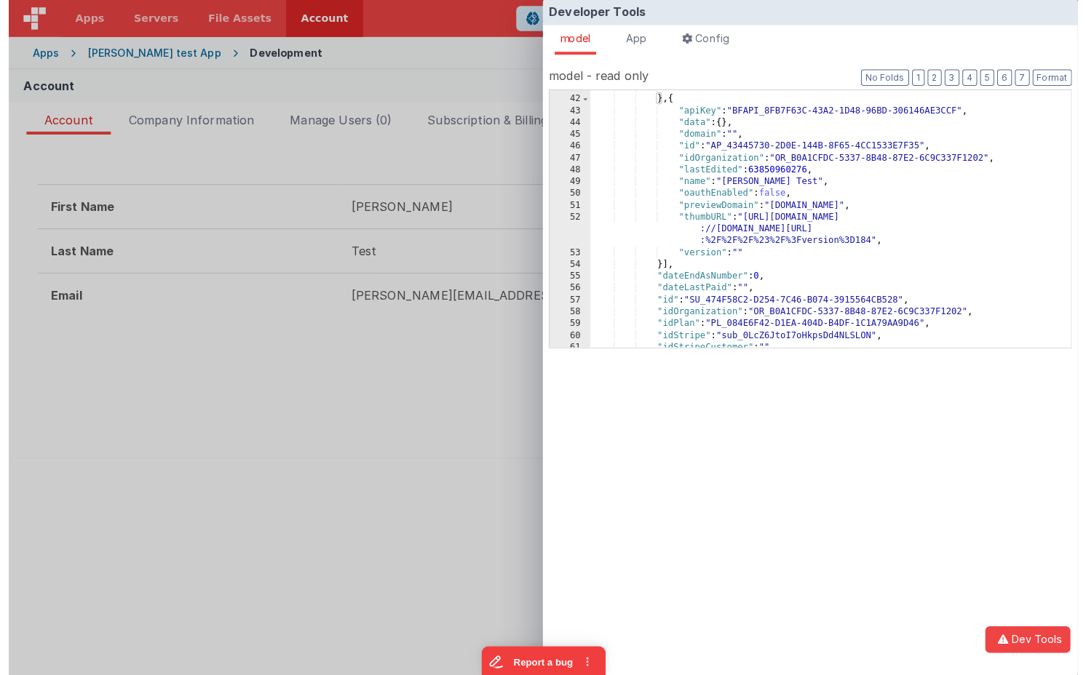
scroll to position [533, 0]
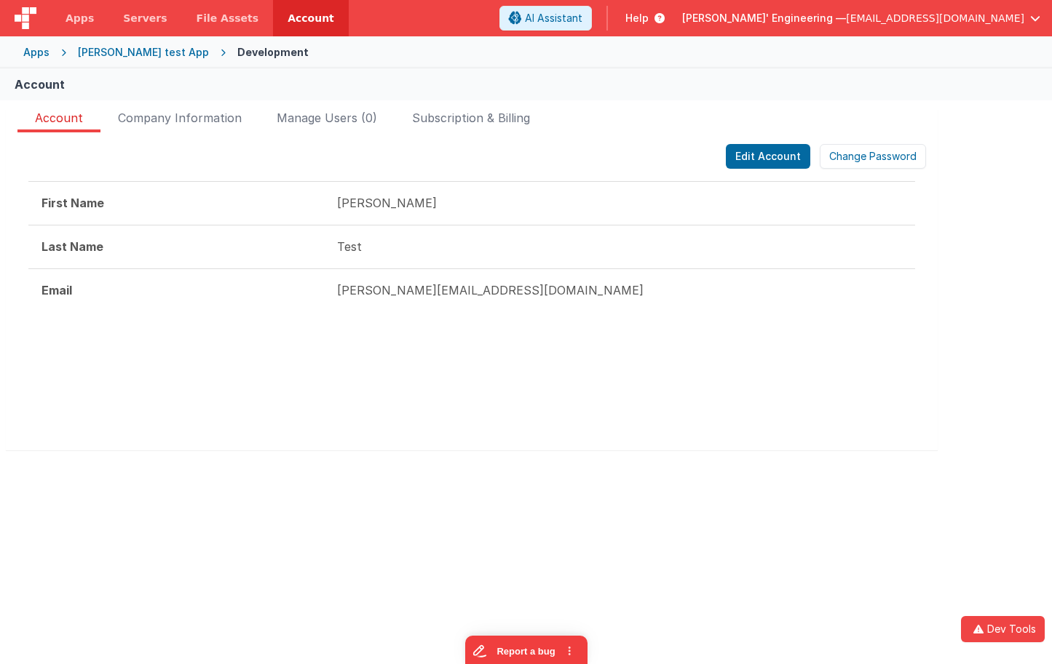
click at [335, 143] on div "Developer Tools model App Params Log (4) Misc Windows Config model - read only …" at bounding box center [526, 332] width 1052 height 664
click at [565, 127] on ul "Account Company Information Manage Users (0) Subscription & Billing" at bounding box center [471, 120] width 908 height 23
click at [488, 119] on span "Subscription & Billing" at bounding box center [471, 120] width 118 height 23
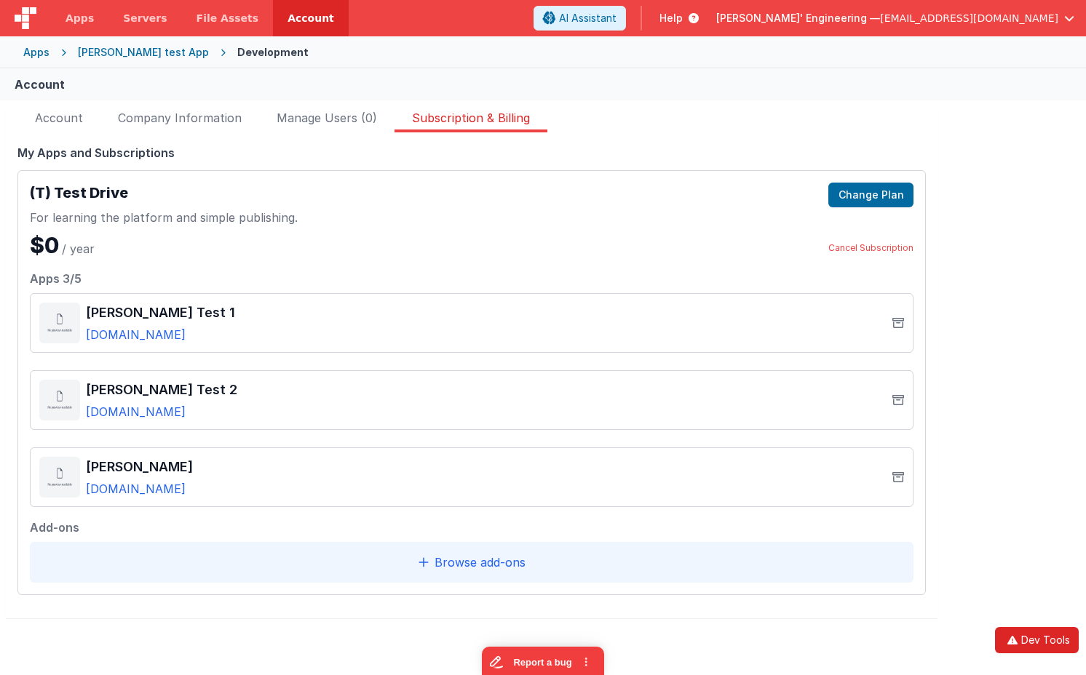
click at [1017, 640] on icon "button" at bounding box center [1012, 640] width 17 height 10
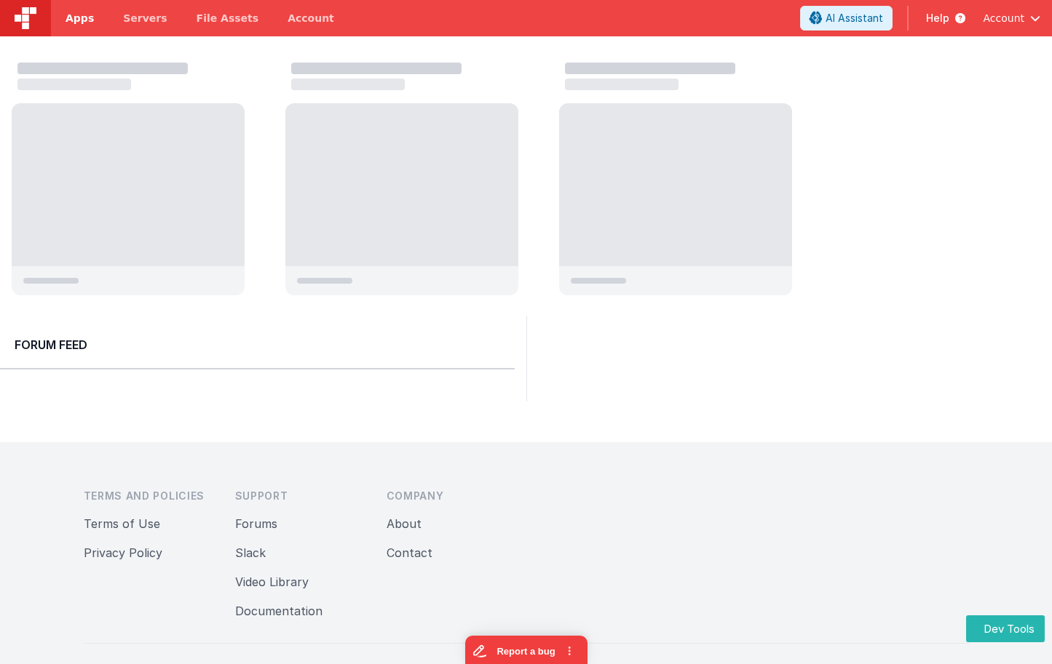
click at [68, 13] on span "Apps" at bounding box center [79, 18] width 28 height 15
